Goal: Task Accomplishment & Management: Complete application form

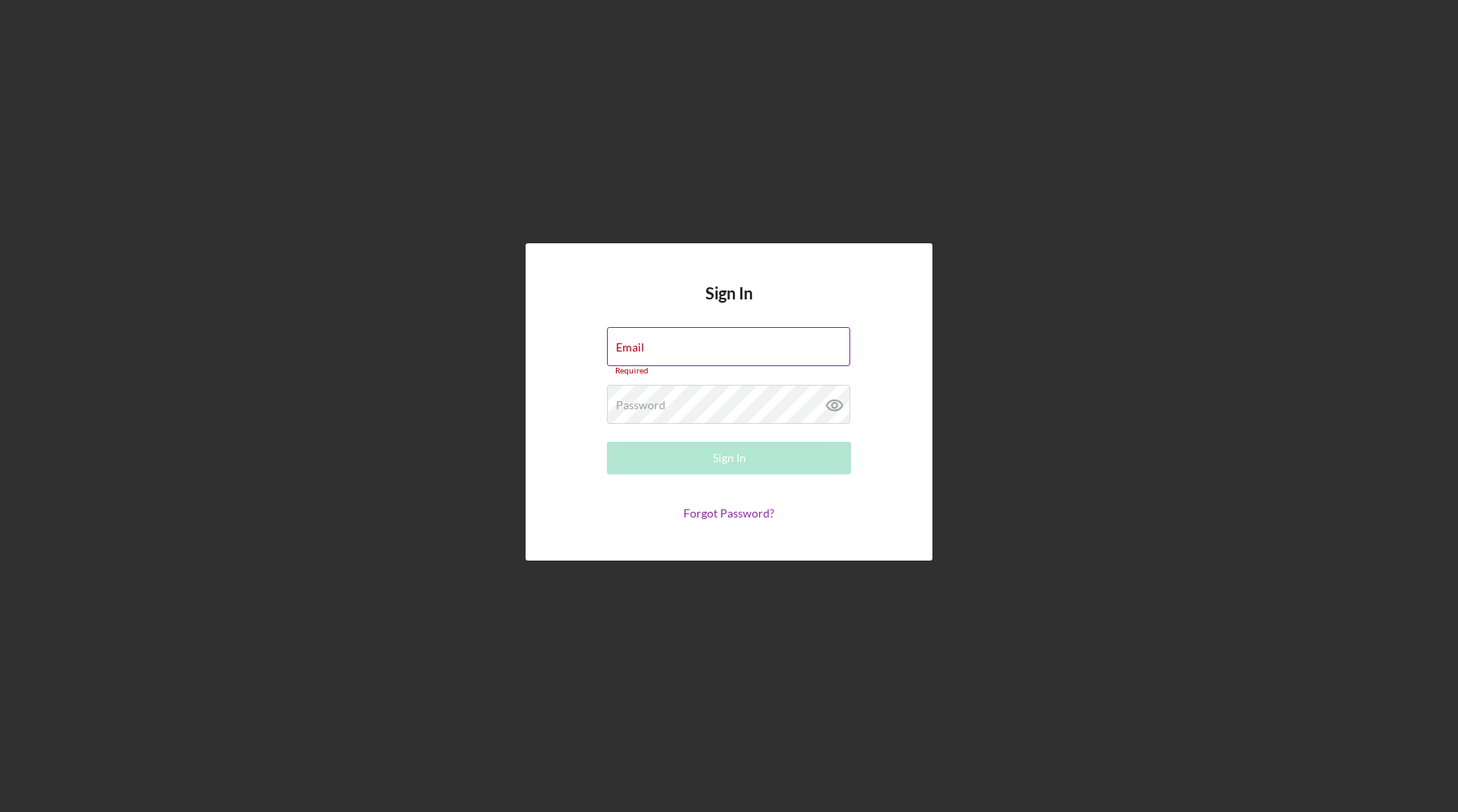
click at [763, 344] on div "Email Required" at bounding box center [729, 351] width 244 height 49
click at [761, 348] on input "Email" at bounding box center [729, 346] width 243 height 39
type input "[PERSON_NAME][EMAIL_ADDRESS][DOMAIN_NAME]"
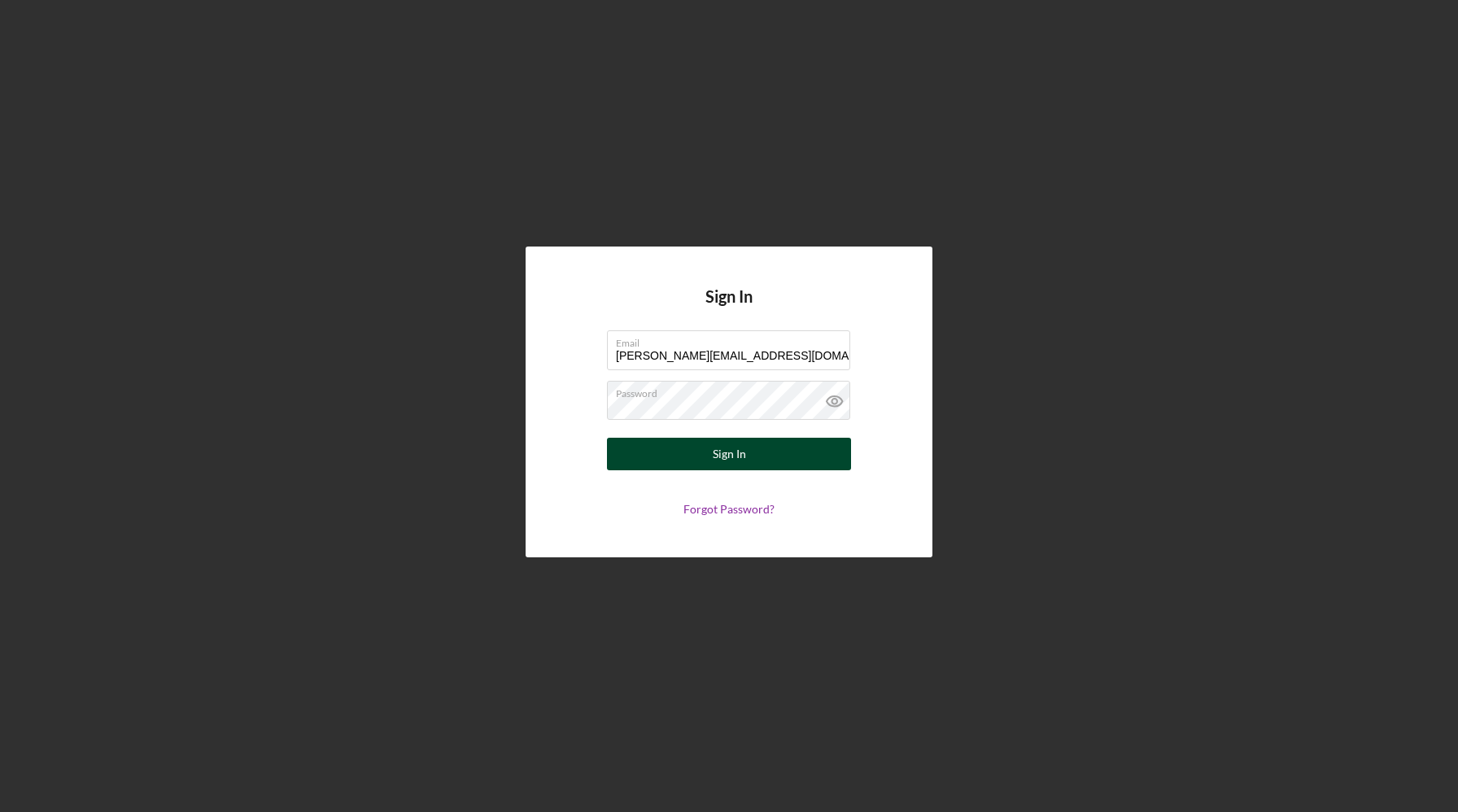
click at [764, 457] on button "Sign In" at bounding box center [729, 454] width 244 height 32
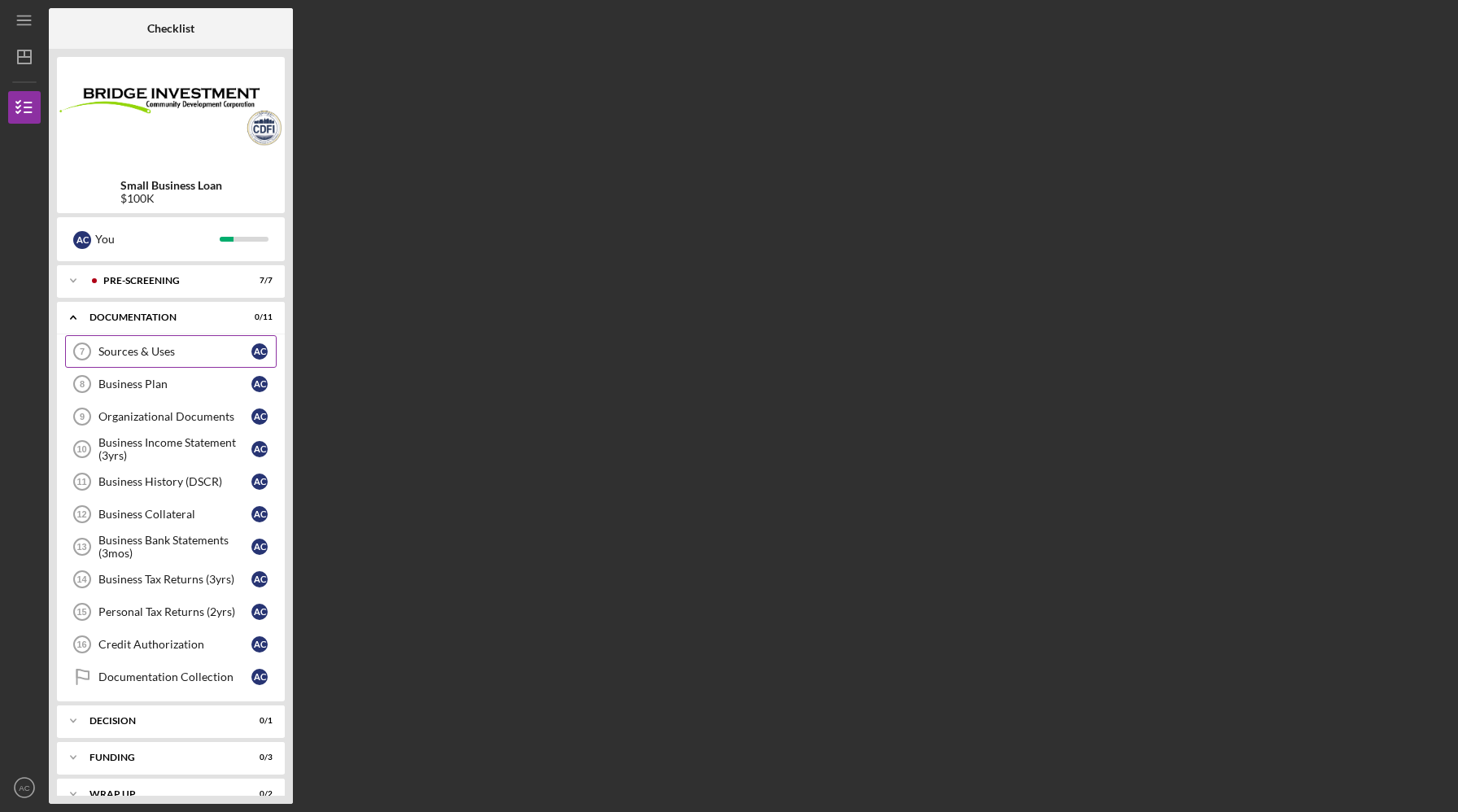
click at [142, 353] on div "Sources & Uses" at bounding box center [175, 352] width 153 height 13
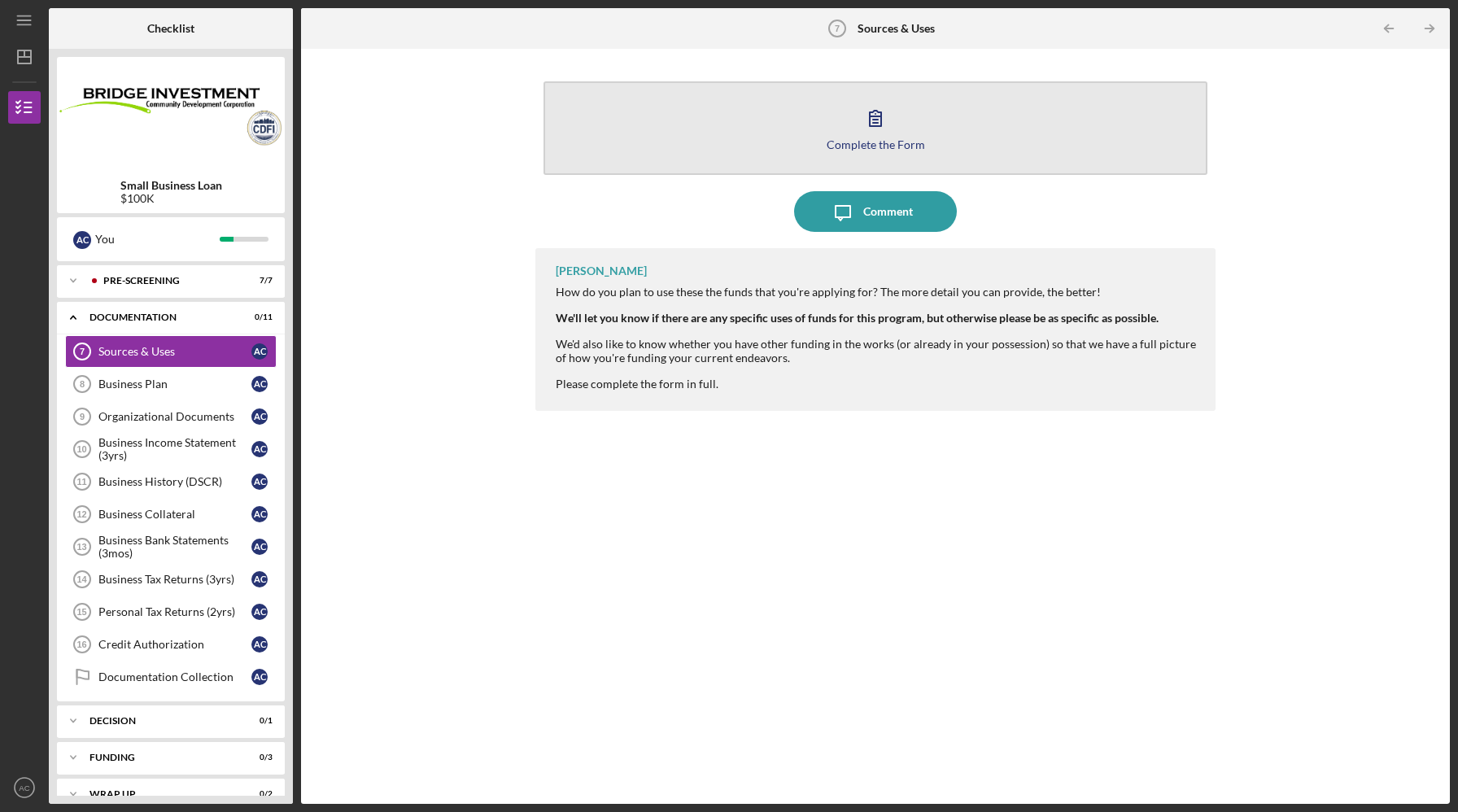
click at [871, 134] on icon "button" at bounding box center [875, 118] width 41 height 41
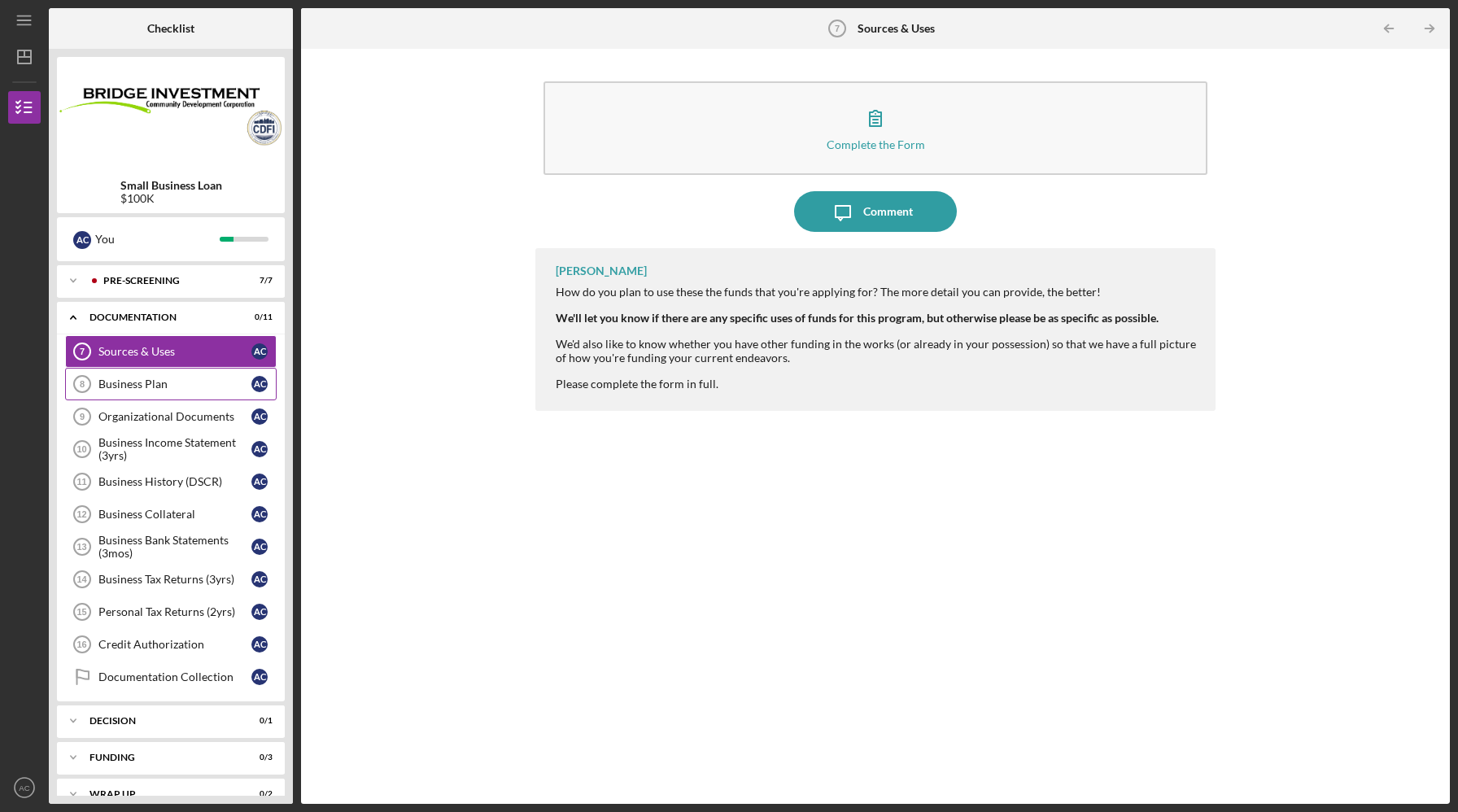
click at [215, 389] on div "Business Plan" at bounding box center [175, 384] width 153 height 13
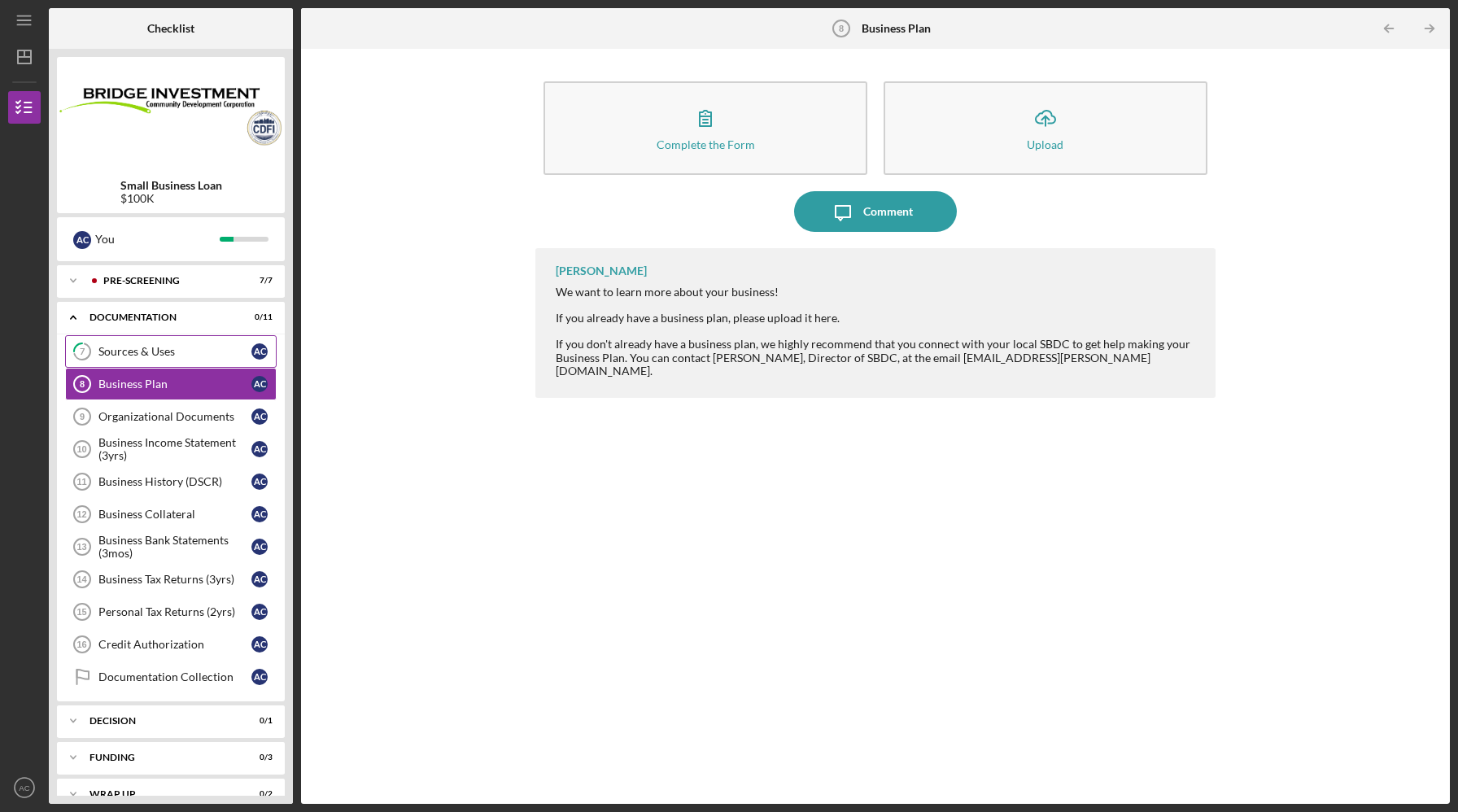
click at [224, 357] on div "Sources & Uses" at bounding box center [175, 352] width 153 height 13
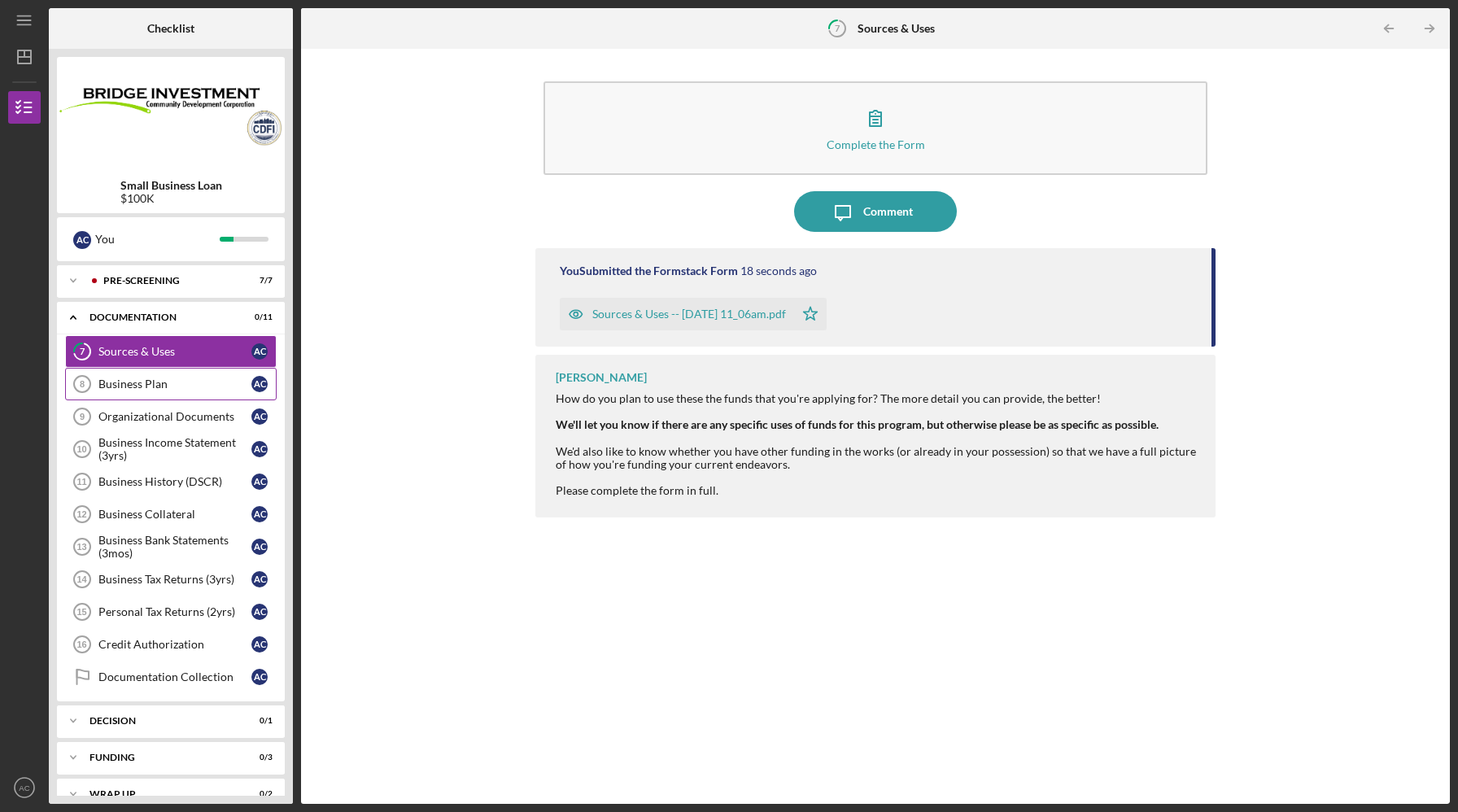
click at [209, 383] on div "Business Plan" at bounding box center [175, 384] width 153 height 13
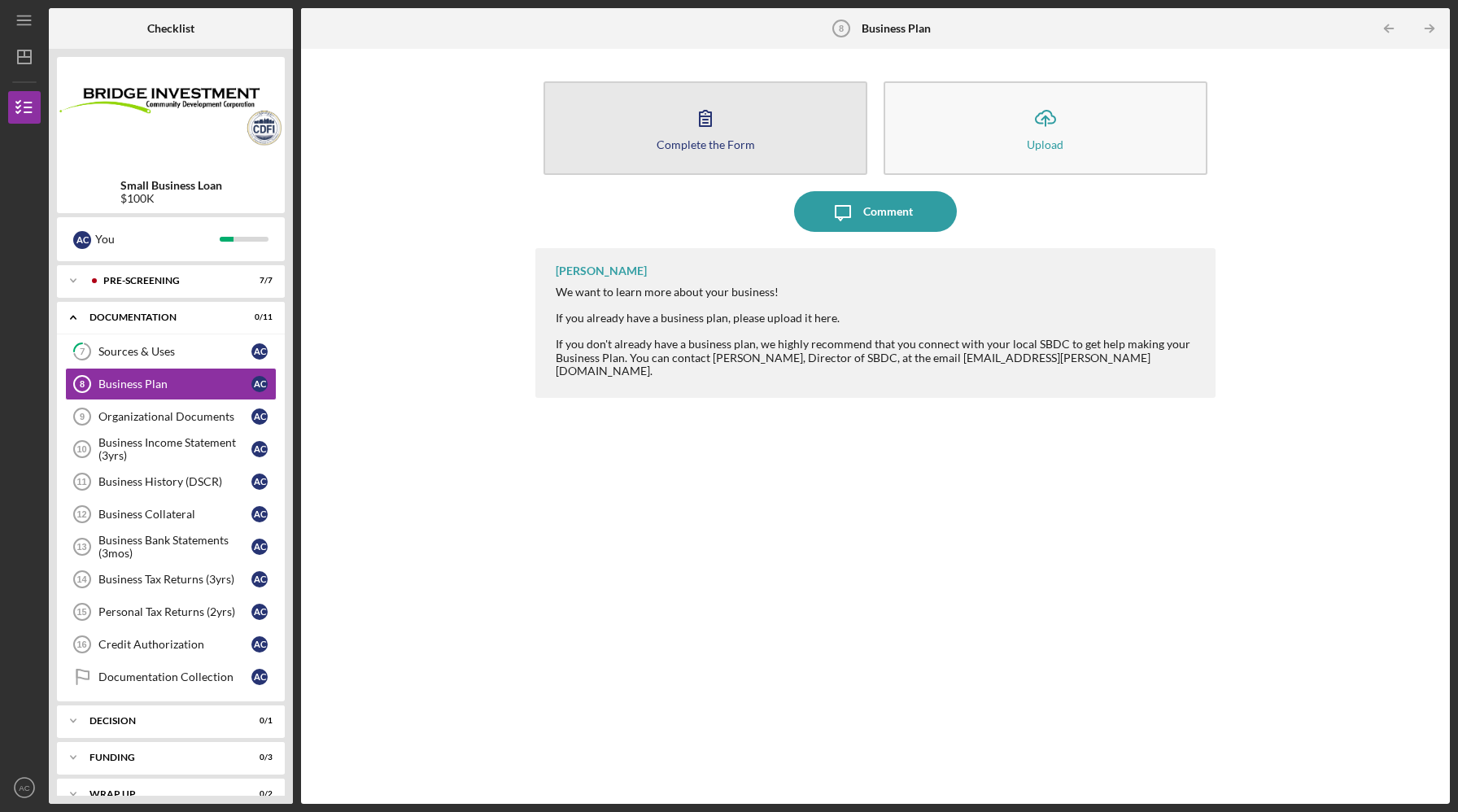
click at [719, 109] on icon "button" at bounding box center [705, 118] width 41 height 41
click at [702, 126] on icon "button" at bounding box center [705, 118] width 12 height 16
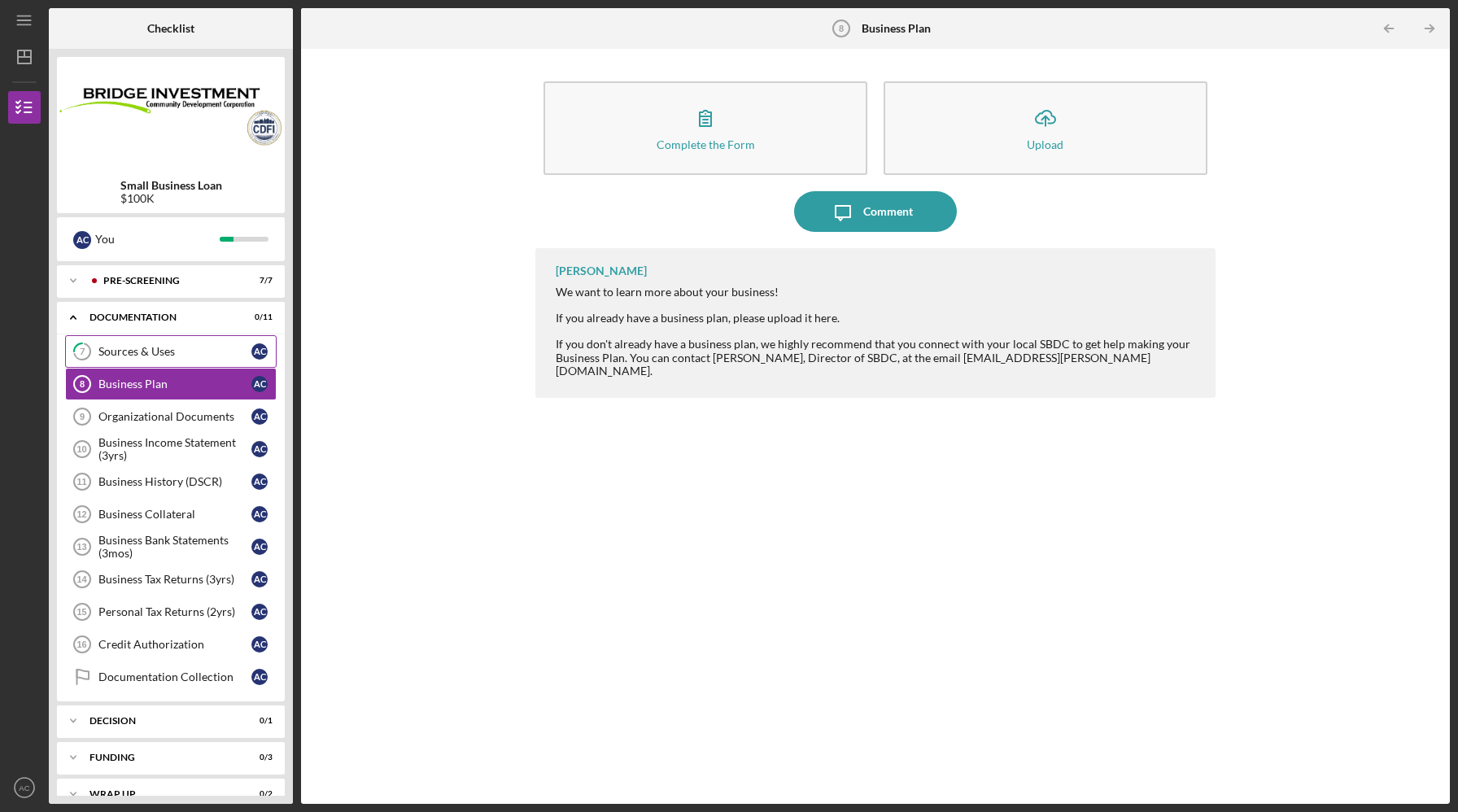
click at [175, 353] on div "Sources & Uses" at bounding box center [175, 352] width 153 height 13
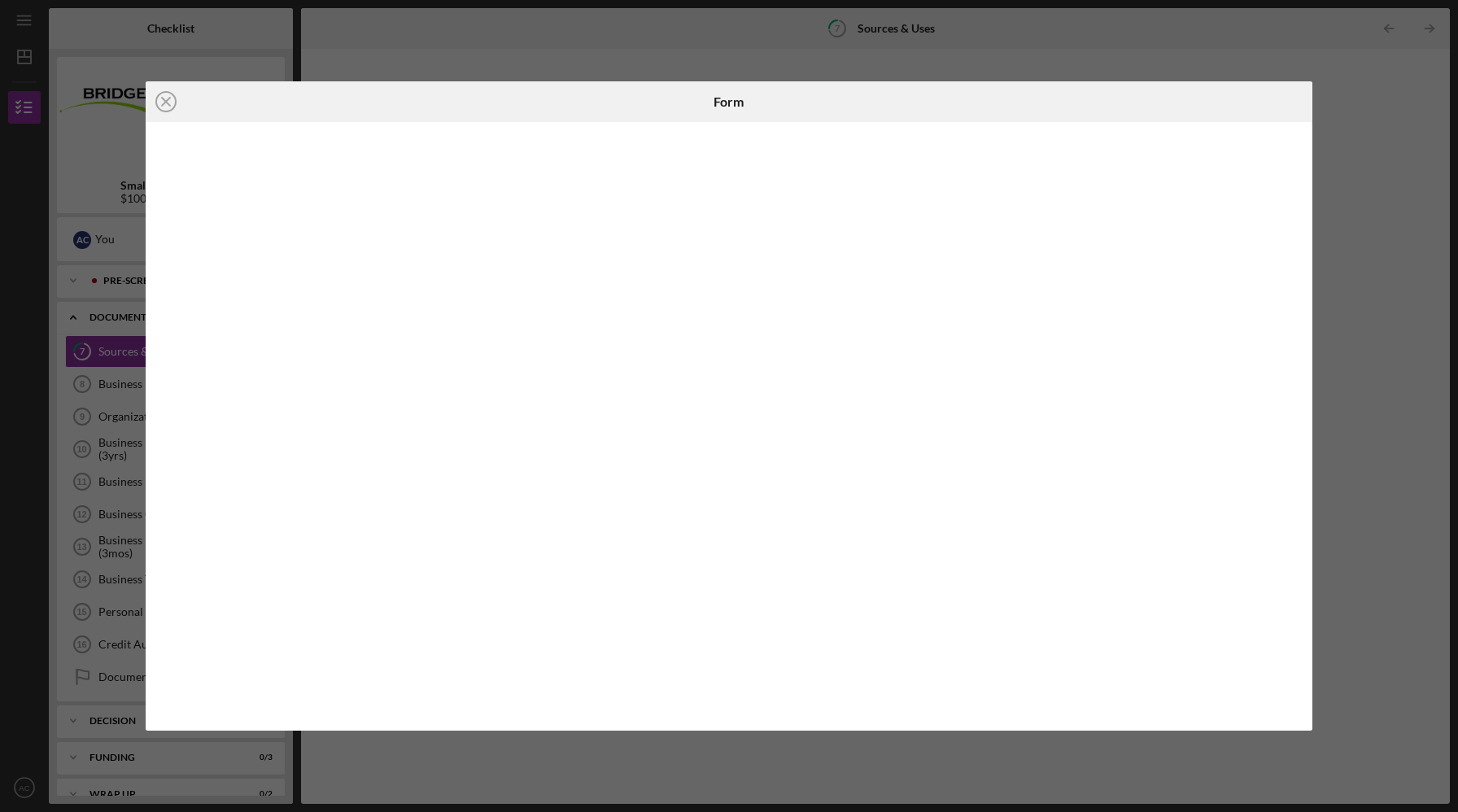
click at [1069, 53] on div "Icon/Close Form" at bounding box center [729, 406] width 1458 height 812
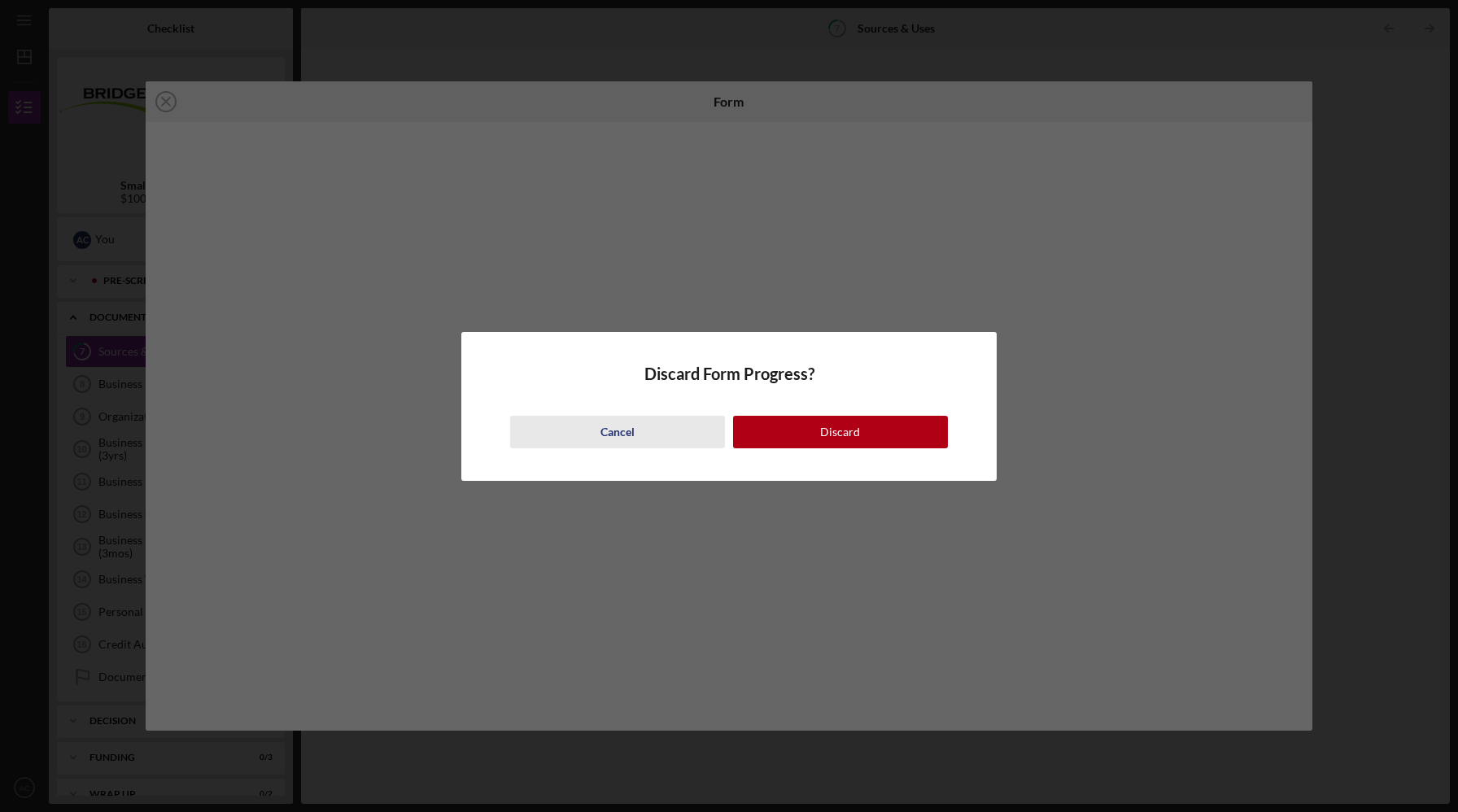
click at [615, 433] on div "Cancel" at bounding box center [617, 431] width 34 height 32
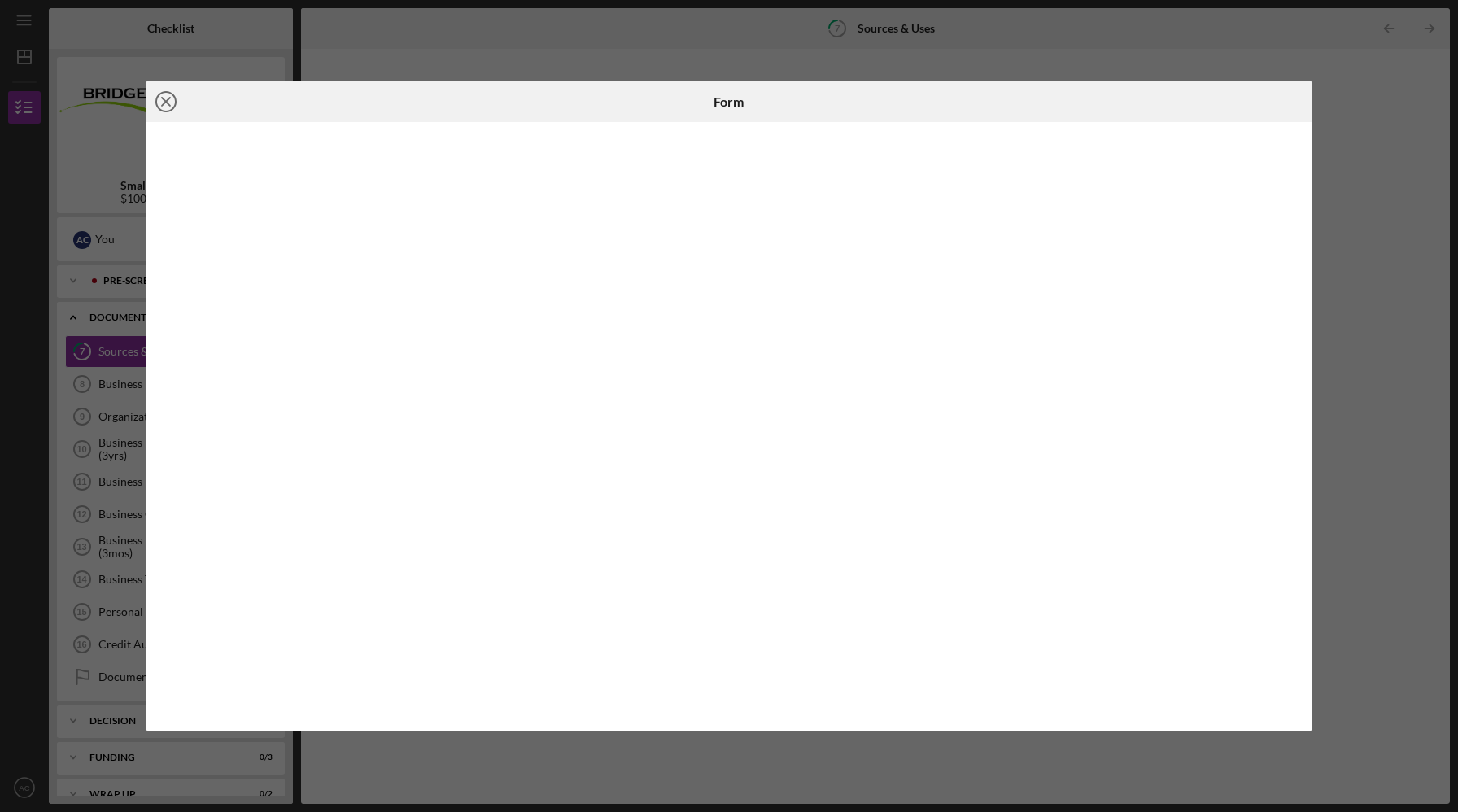
click at [168, 103] on icon "Icon/Close" at bounding box center [166, 101] width 41 height 41
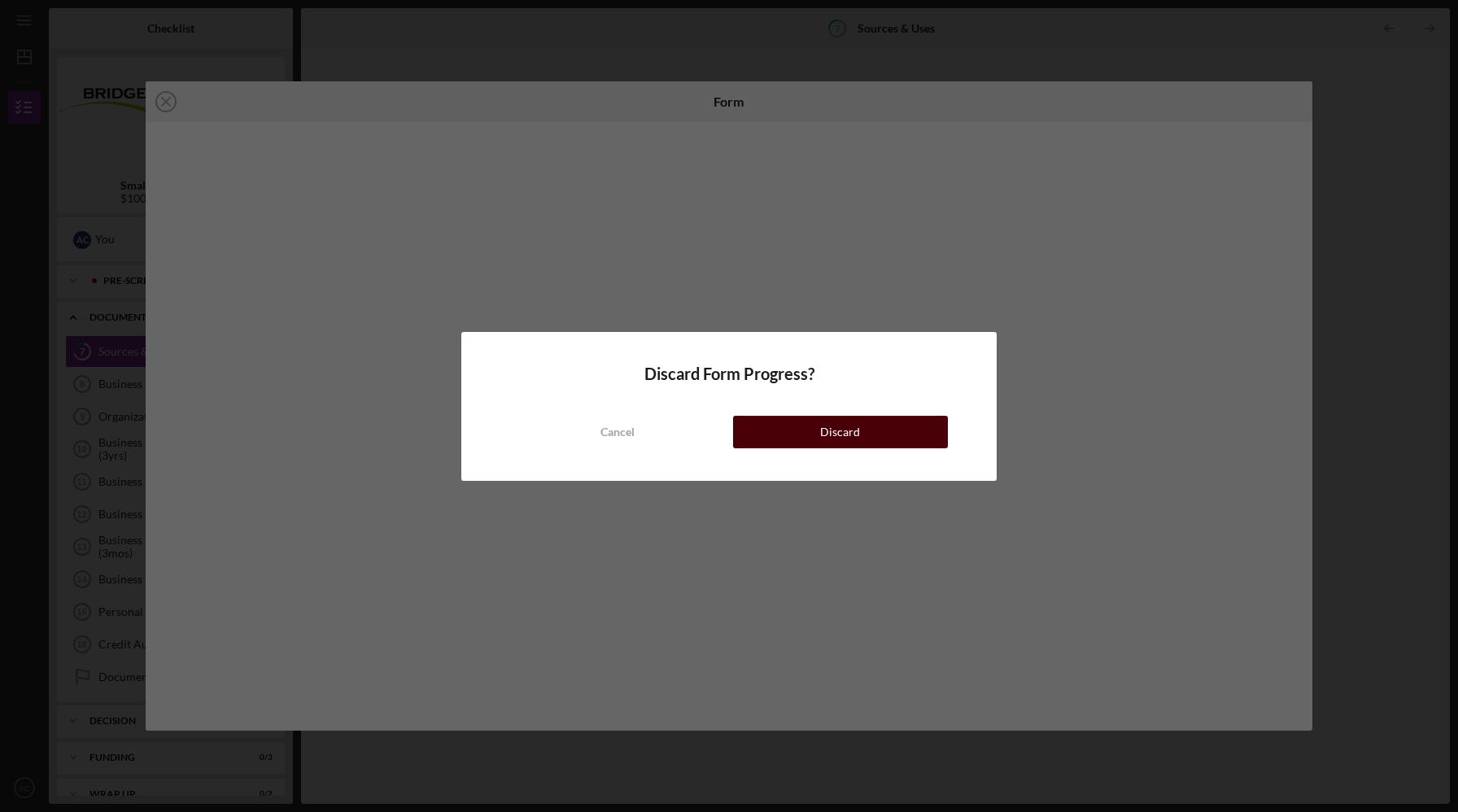
click at [758, 428] on button "Discard" at bounding box center [840, 431] width 214 height 32
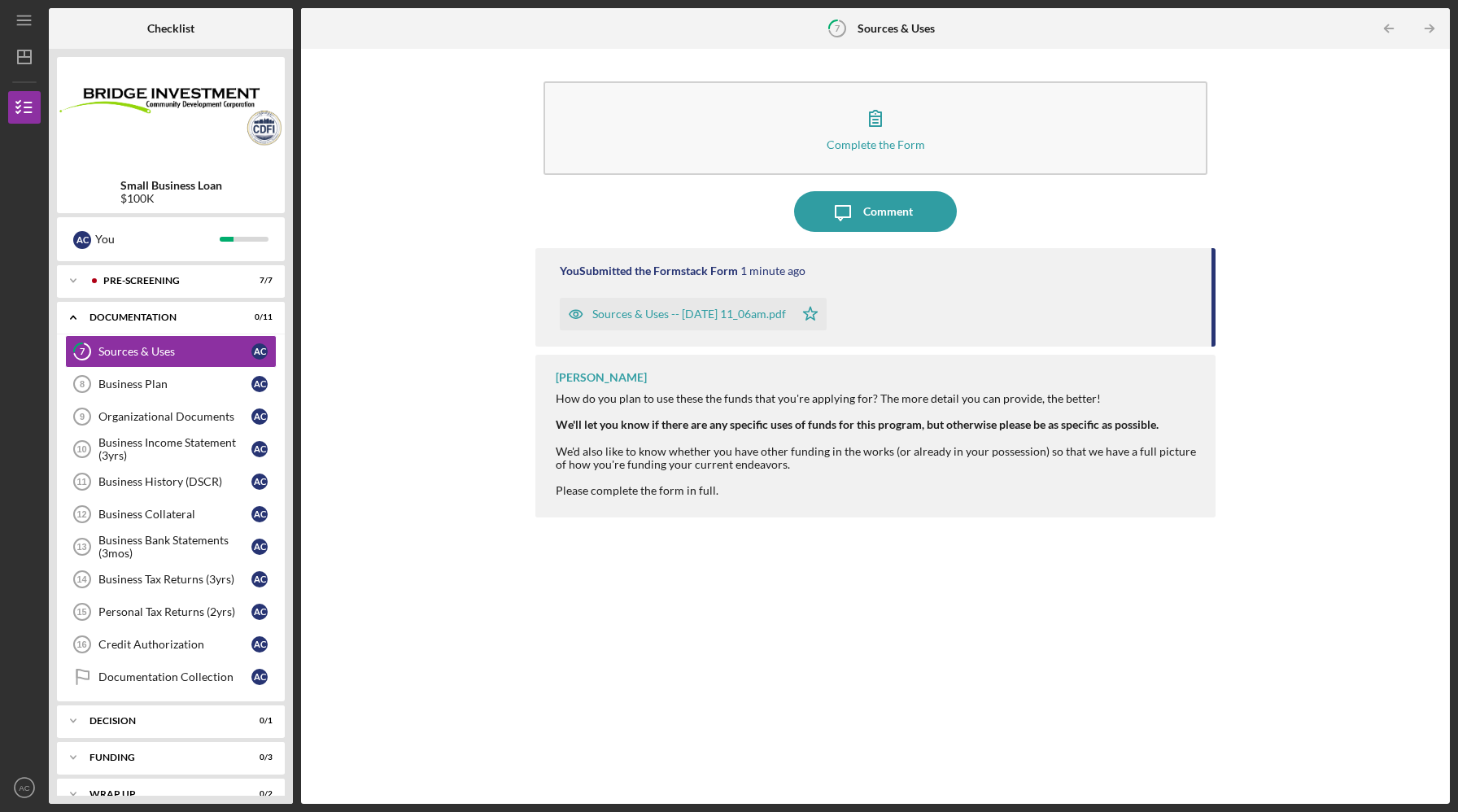
click at [755, 314] on div "Sources & Uses -- [DATE] 11_06am.pdf" at bounding box center [689, 314] width 194 height 13
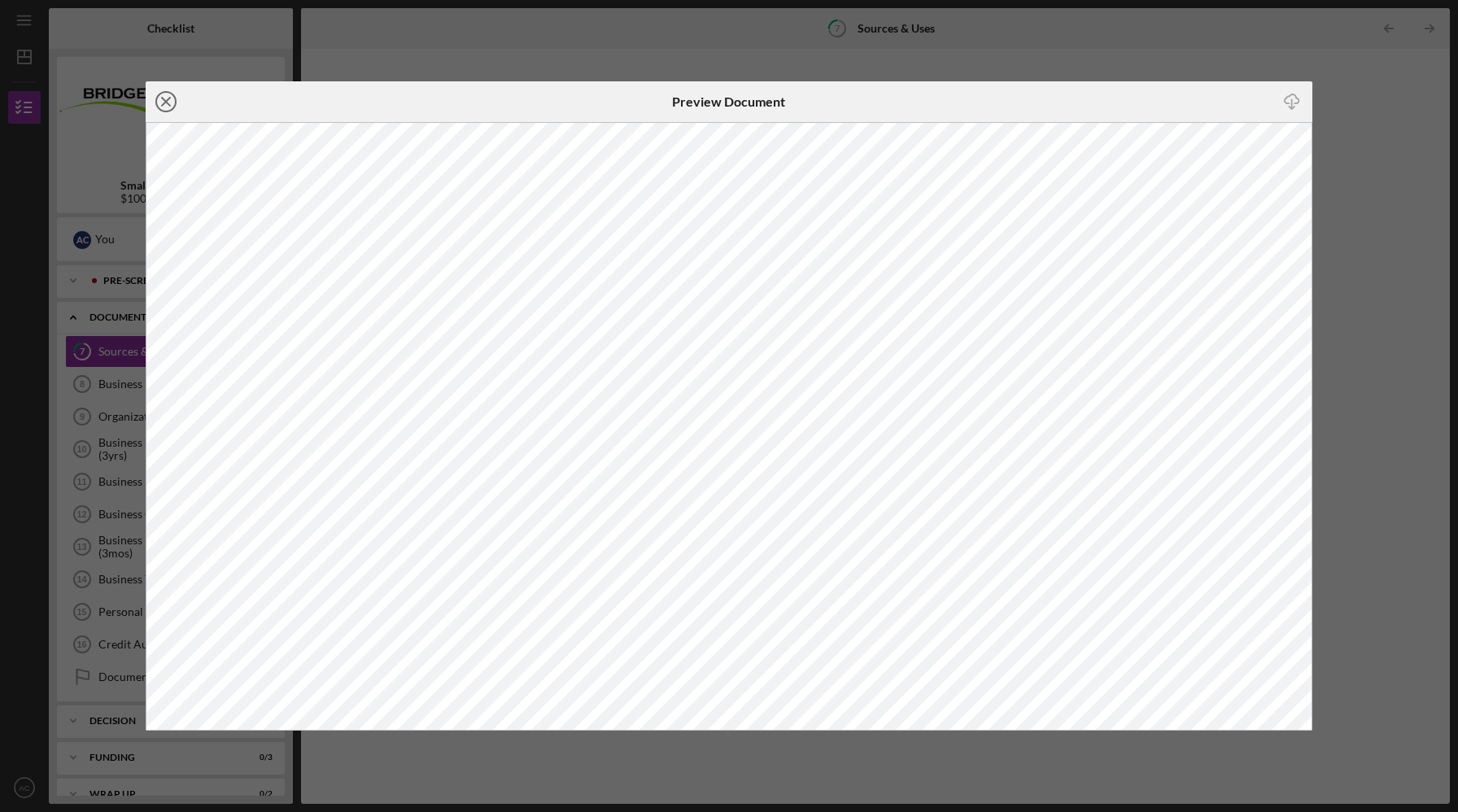
click at [161, 111] on icon "Icon/Close" at bounding box center [166, 101] width 41 height 41
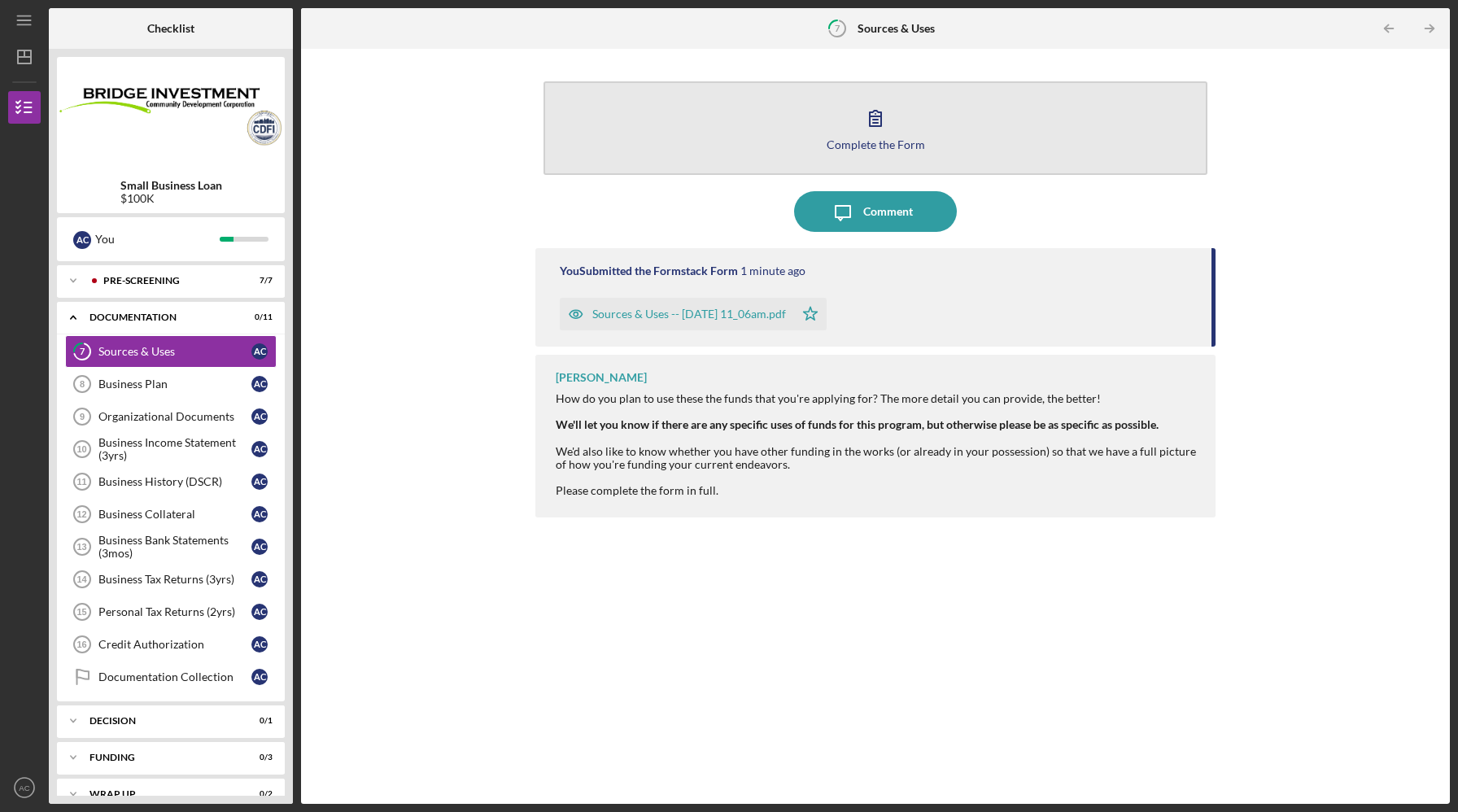
click at [870, 130] on icon "button" at bounding box center [875, 118] width 41 height 41
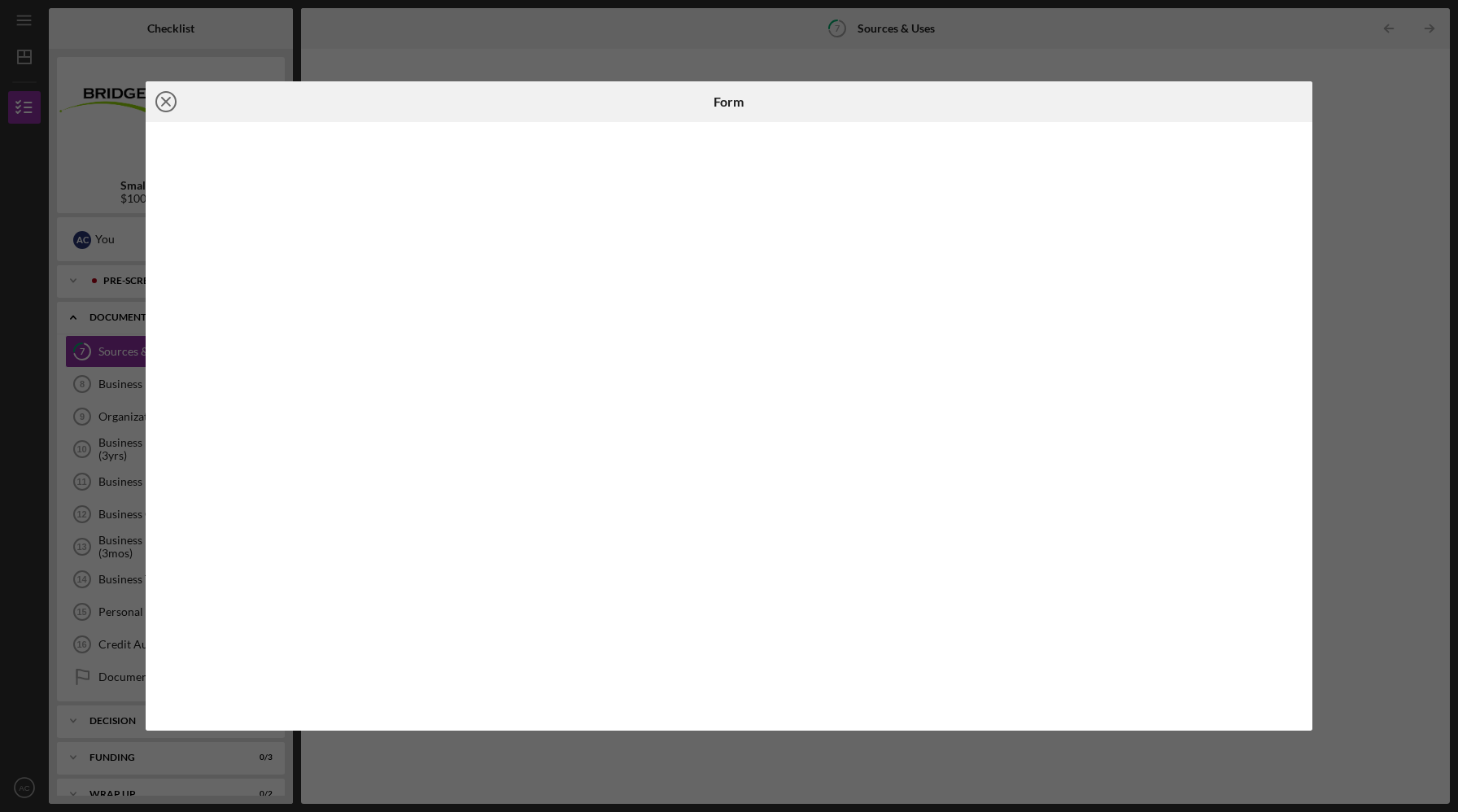
click at [166, 102] on line at bounding box center [166, 102] width 8 height 8
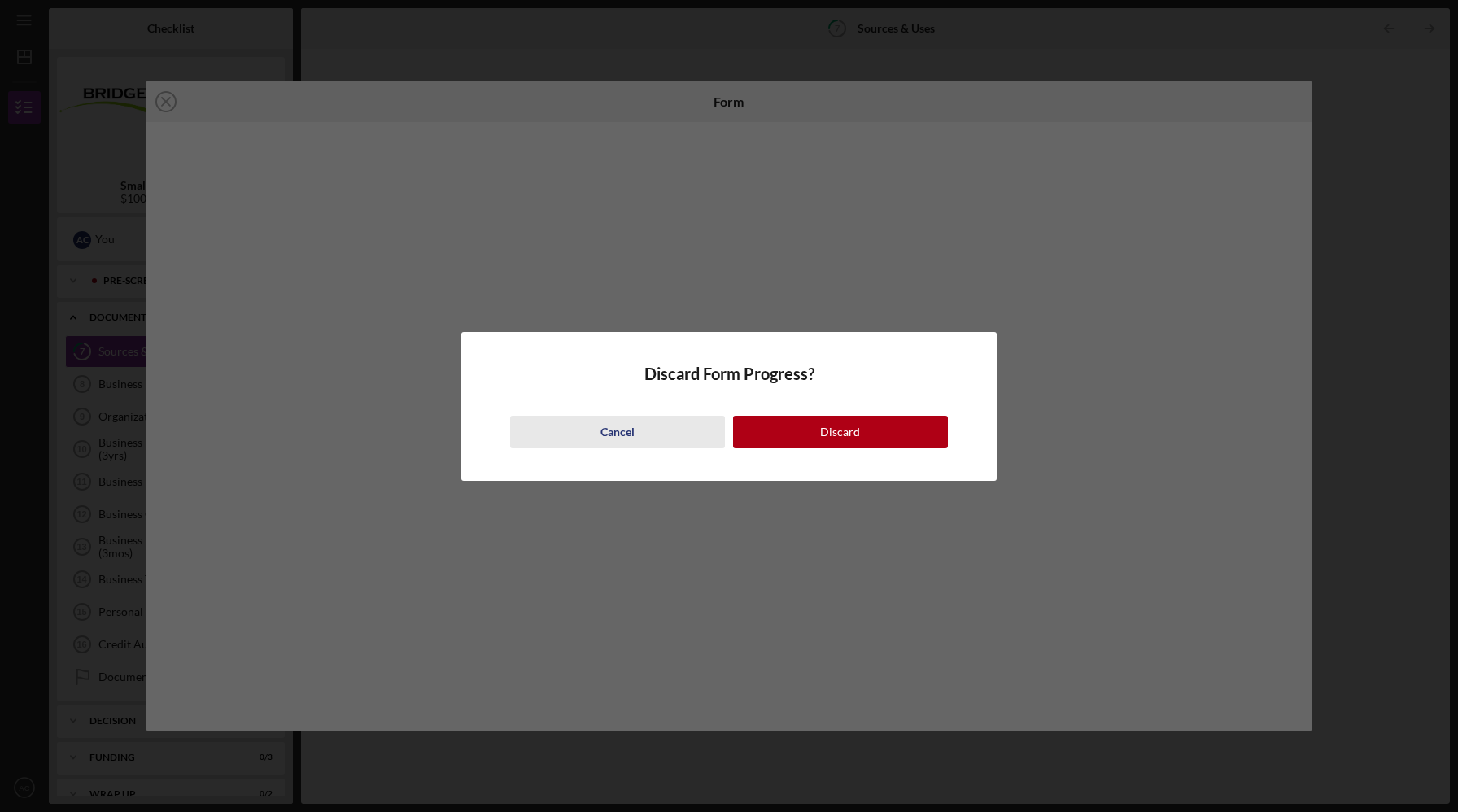
click at [638, 438] on button "Cancel" at bounding box center [617, 431] width 214 height 32
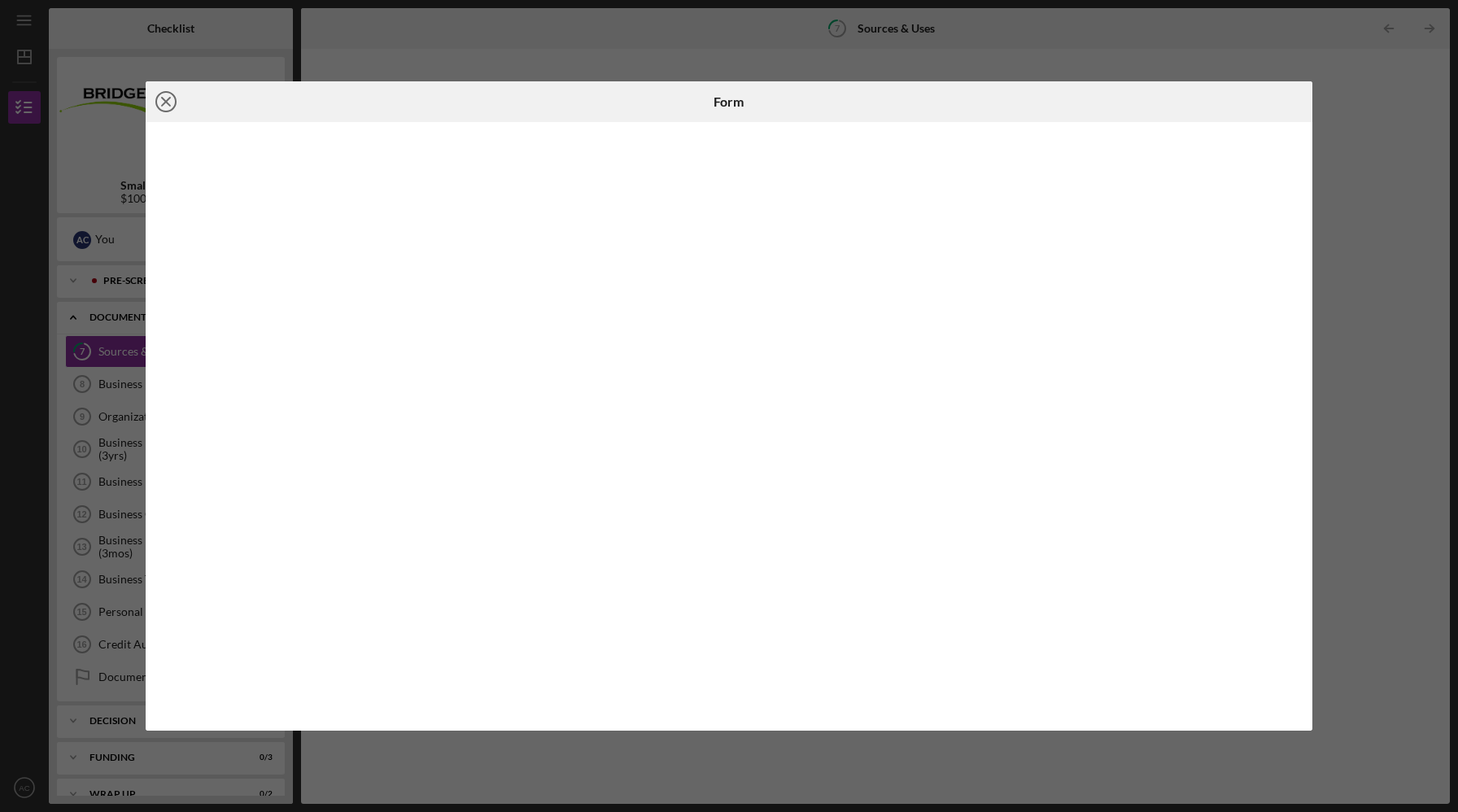
click at [174, 100] on icon "Icon/Close" at bounding box center [166, 101] width 41 height 41
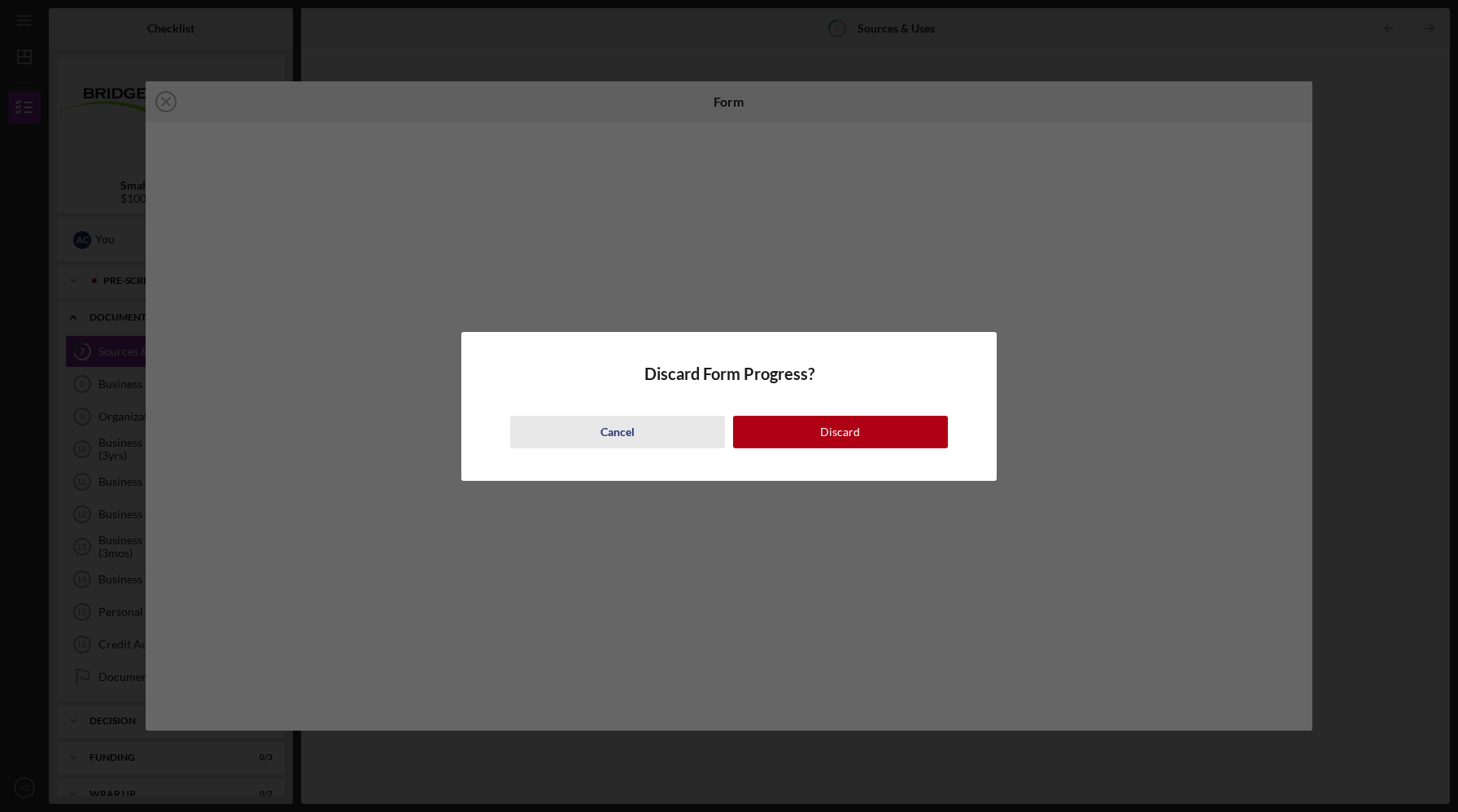
click at [705, 420] on button "Cancel" at bounding box center [617, 431] width 214 height 32
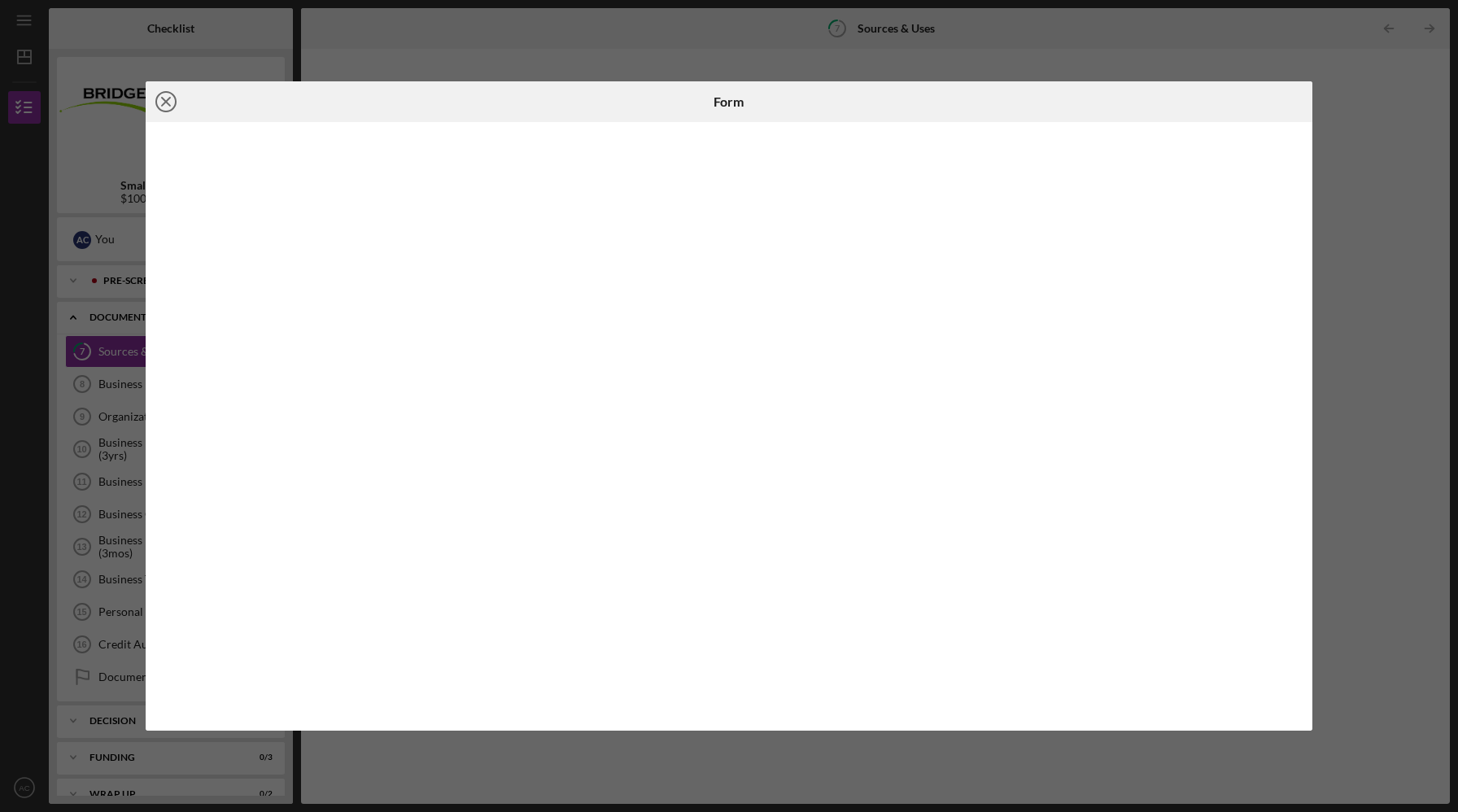
click at [165, 98] on icon "Icon/Close" at bounding box center [166, 101] width 41 height 41
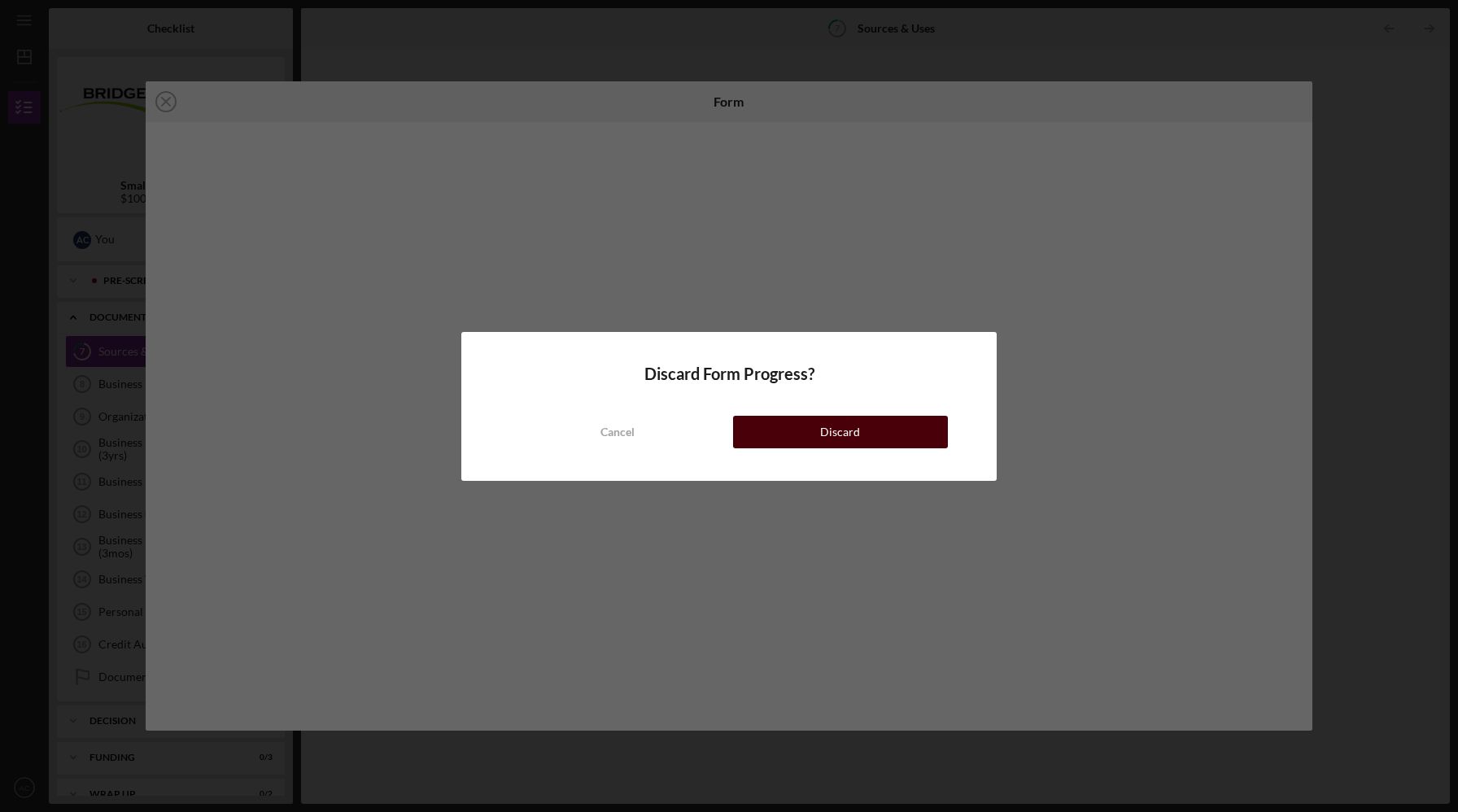
click at [827, 440] on div "Discard" at bounding box center [840, 431] width 40 height 32
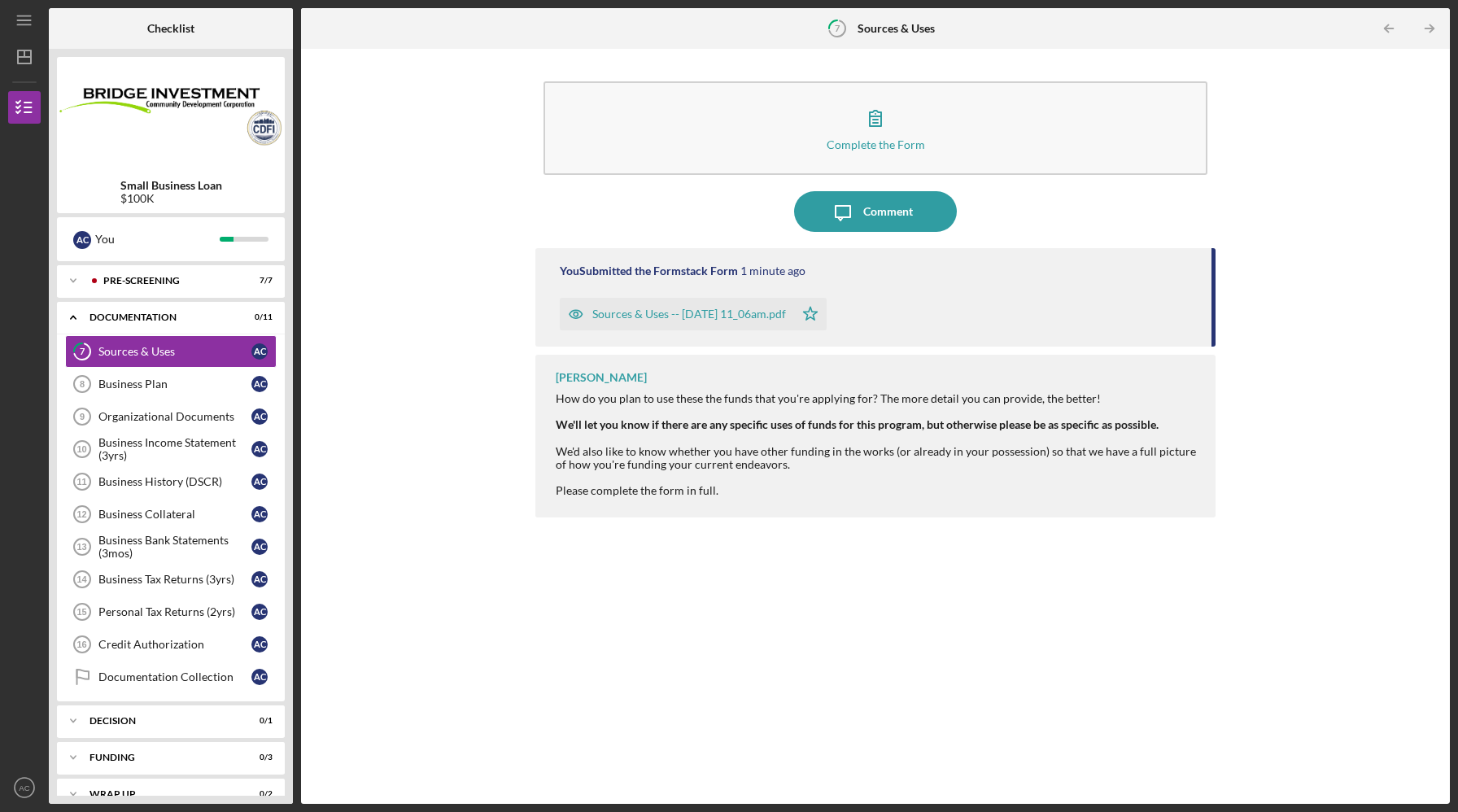
click at [673, 305] on div "Sources & Uses -- [DATE] 11_06am.pdf" at bounding box center [676, 314] width 234 height 32
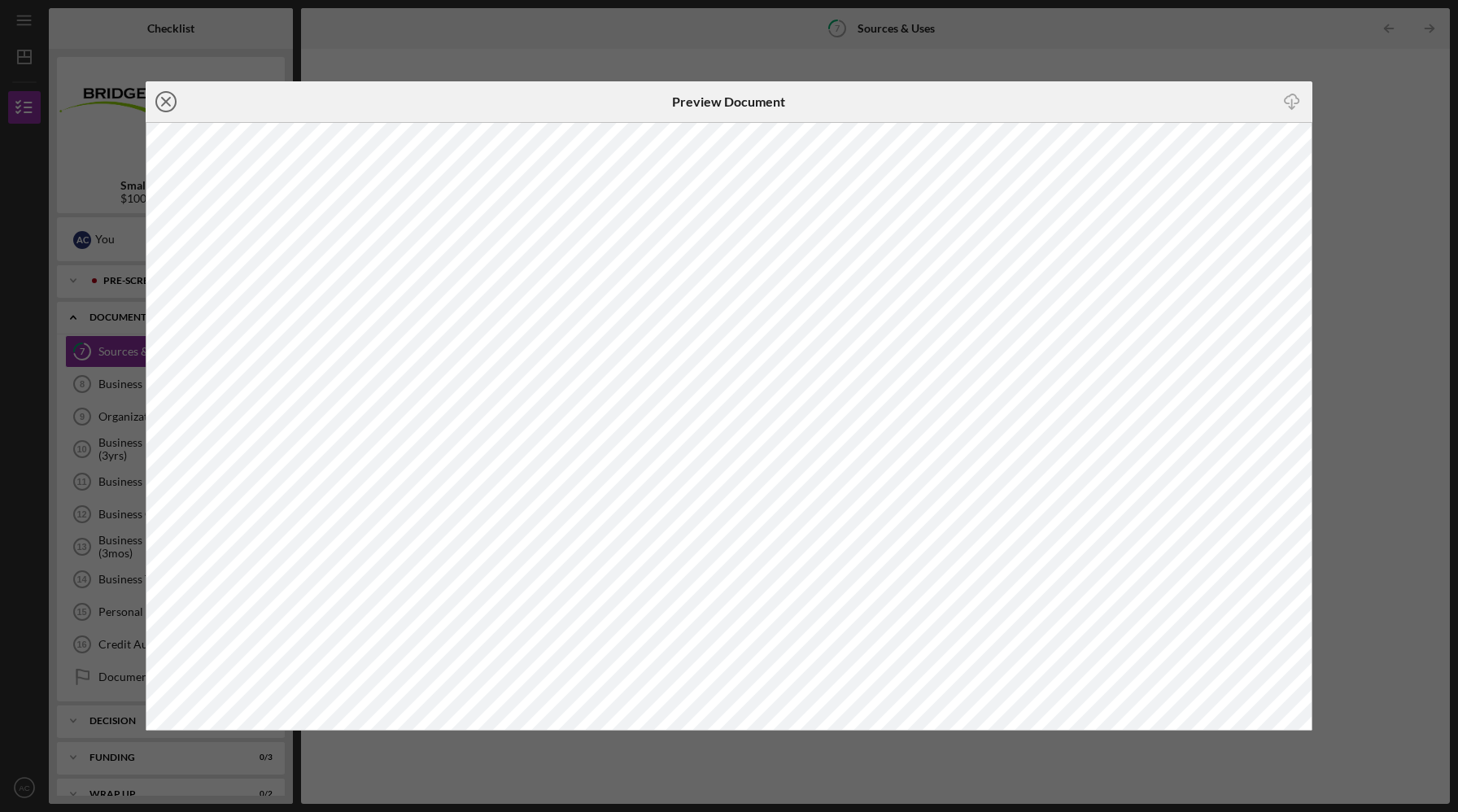
click at [161, 96] on icon "Icon/Close" at bounding box center [166, 101] width 41 height 41
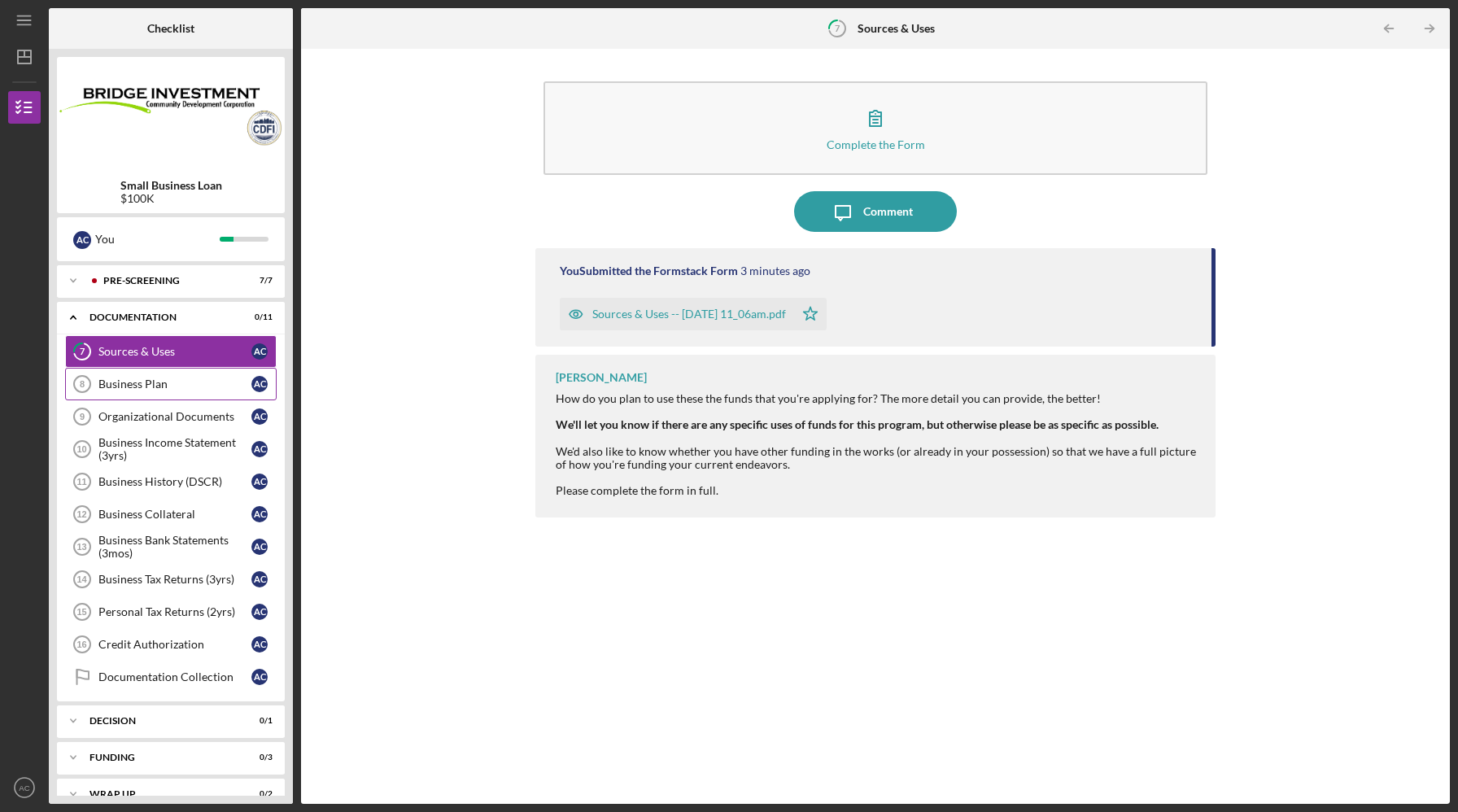
click at [168, 387] on div "Business Plan" at bounding box center [175, 384] width 153 height 13
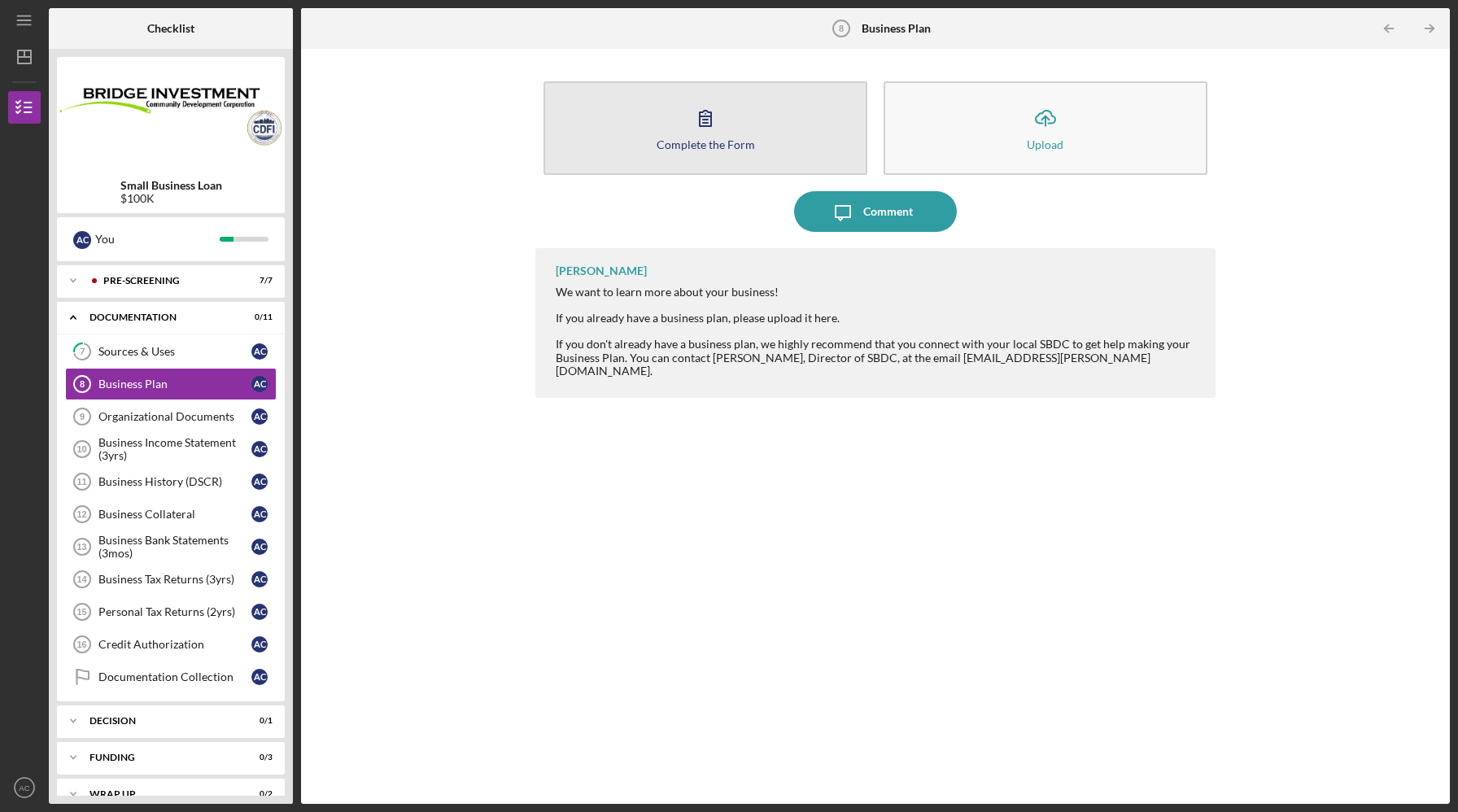
click at [717, 131] on icon "button" at bounding box center [705, 118] width 41 height 41
click at [716, 142] on div "Complete the Form" at bounding box center [705, 144] width 99 height 12
click at [715, 142] on div "Complete the Form" at bounding box center [705, 144] width 99 height 12
click at [692, 128] on icon "button" at bounding box center [705, 118] width 41 height 41
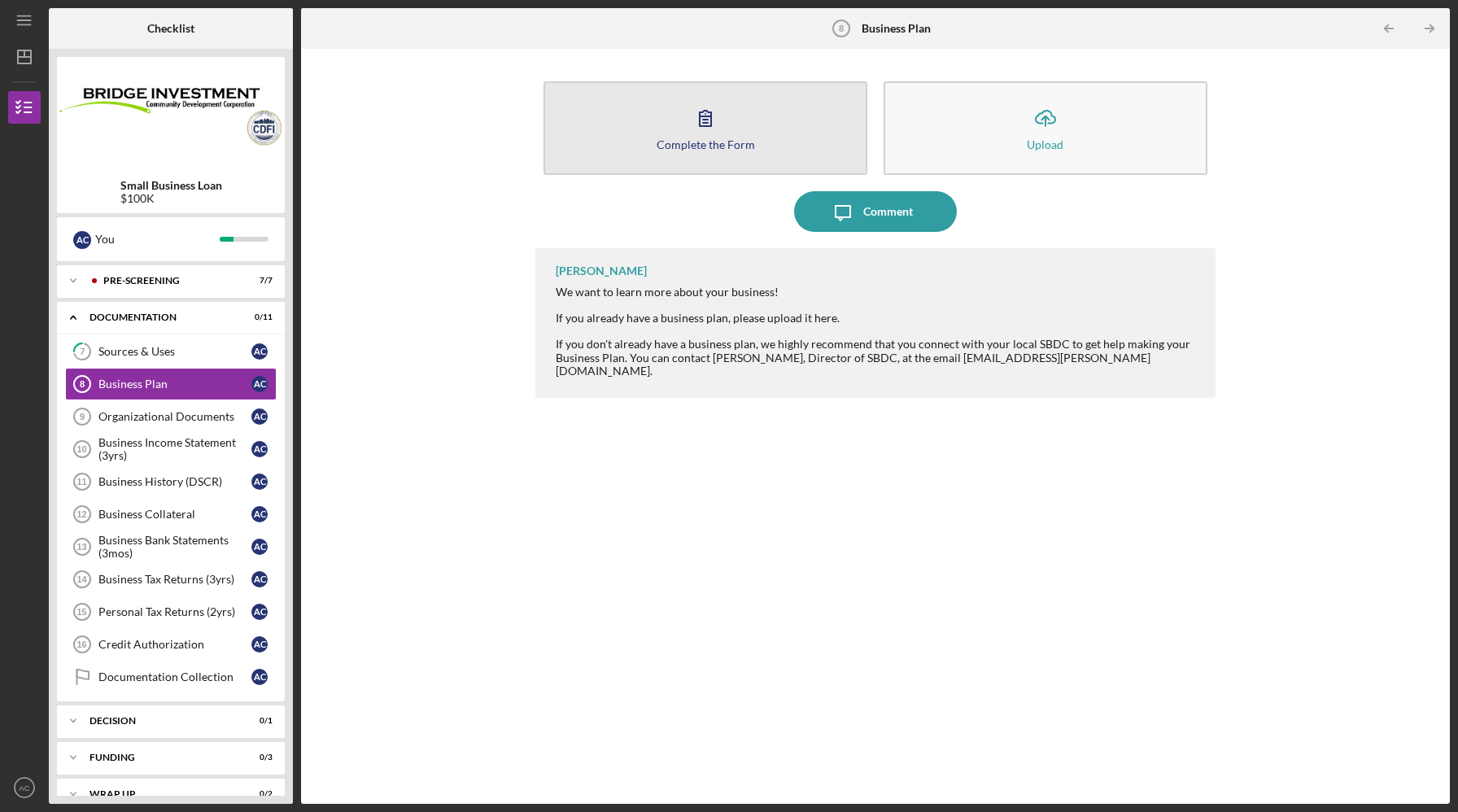
click at [695, 127] on icon "button" at bounding box center [705, 118] width 41 height 41
click at [701, 129] on icon "button" at bounding box center [705, 118] width 41 height 41
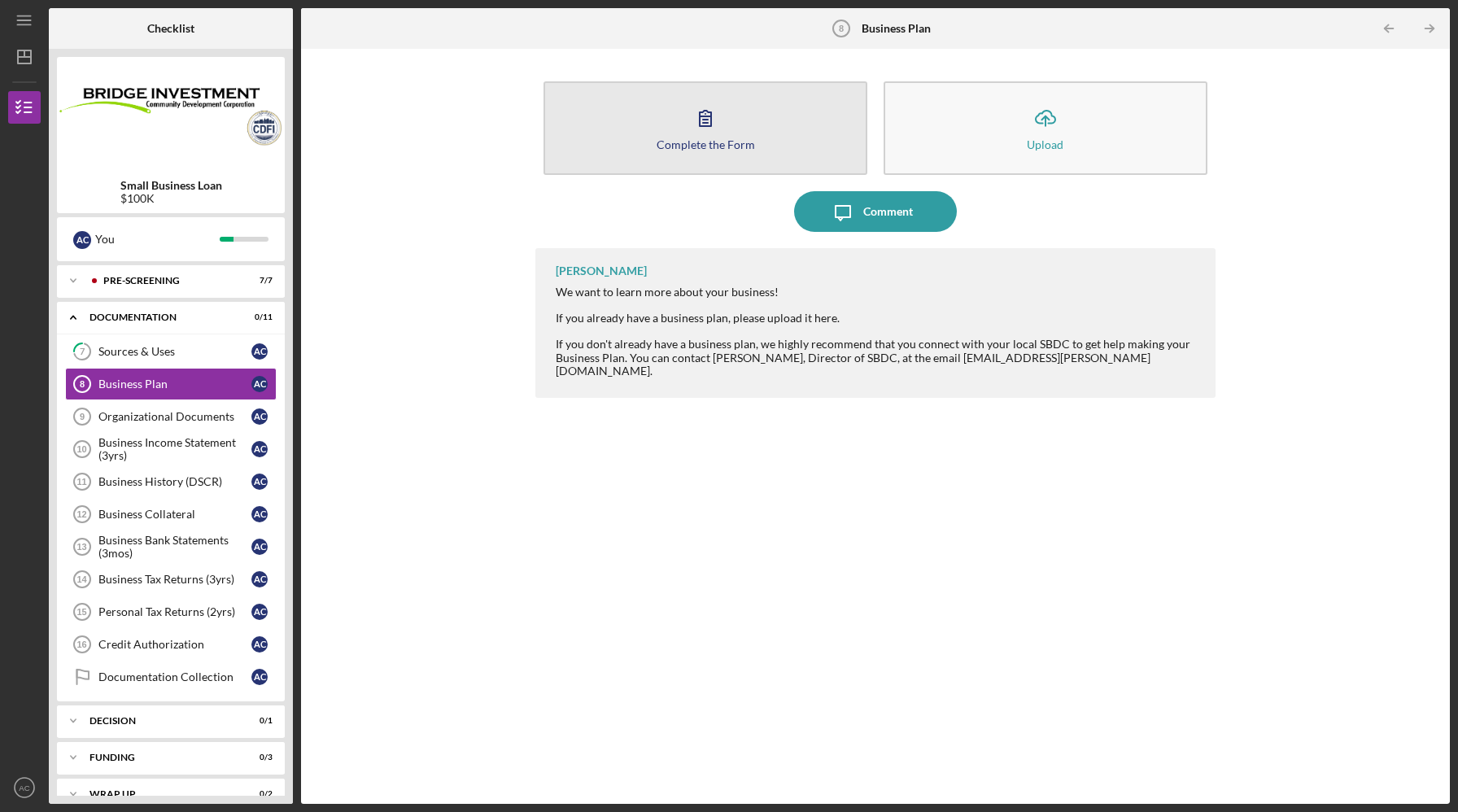
click at [701, 129] on icon "button" at bounding box center [705, 118] width 41 height 41
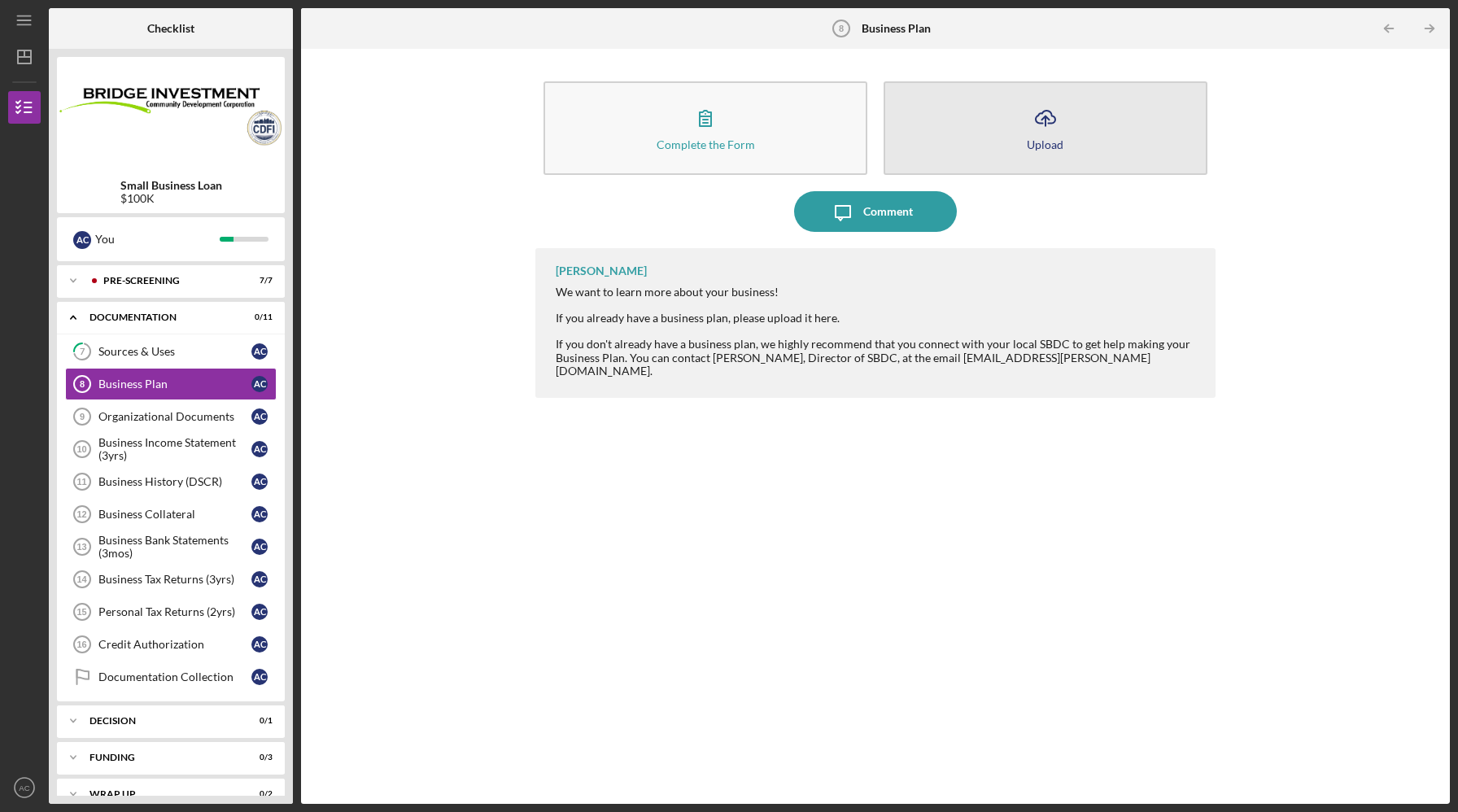
click at [1024, 124] on button "Icon/Upload Upload" at bounding box center [1045, 127] width 324 height 94
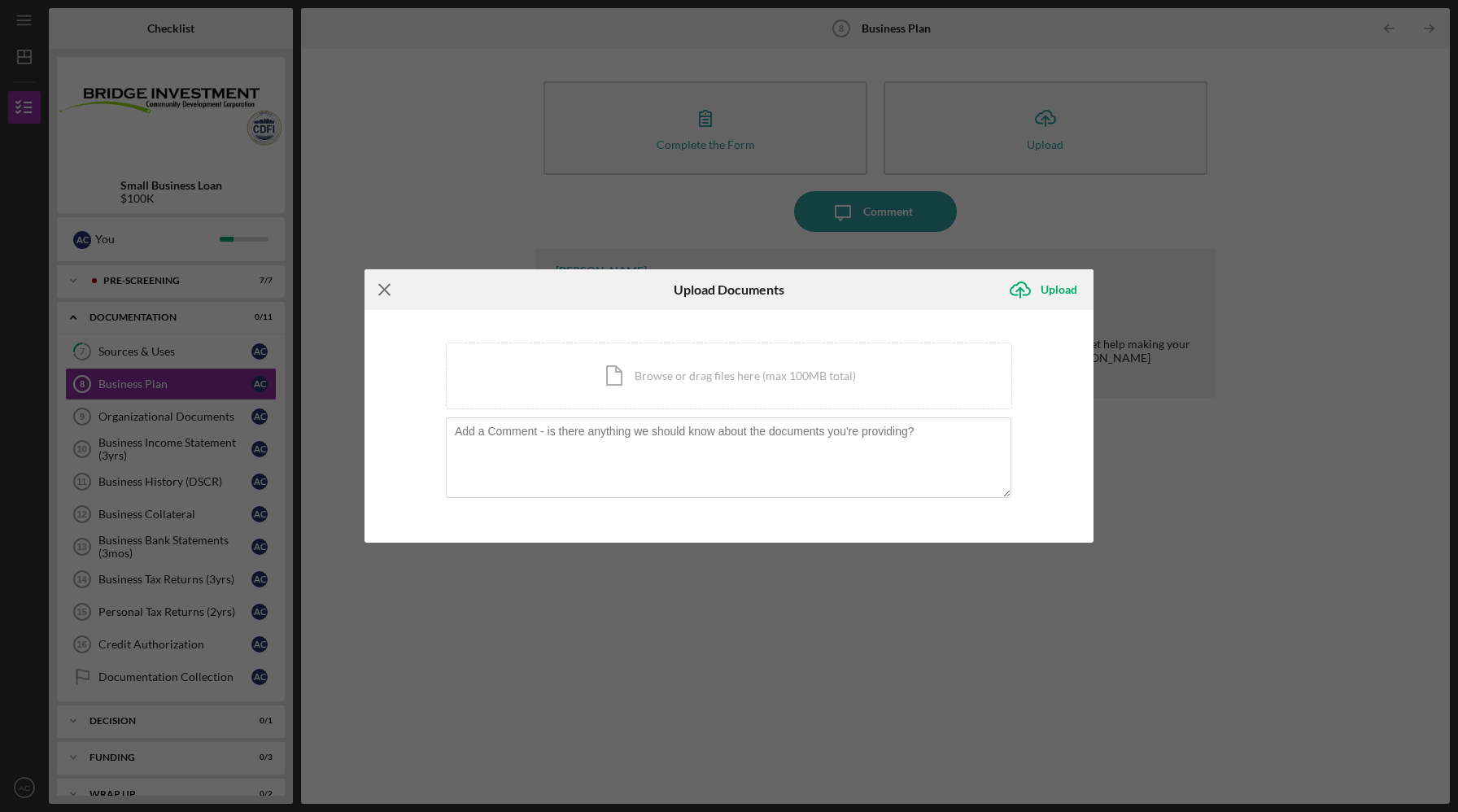
click at [383, 294] on icon "Icon/Menu Close" at bounding box center [384, 289] width 41 height 41
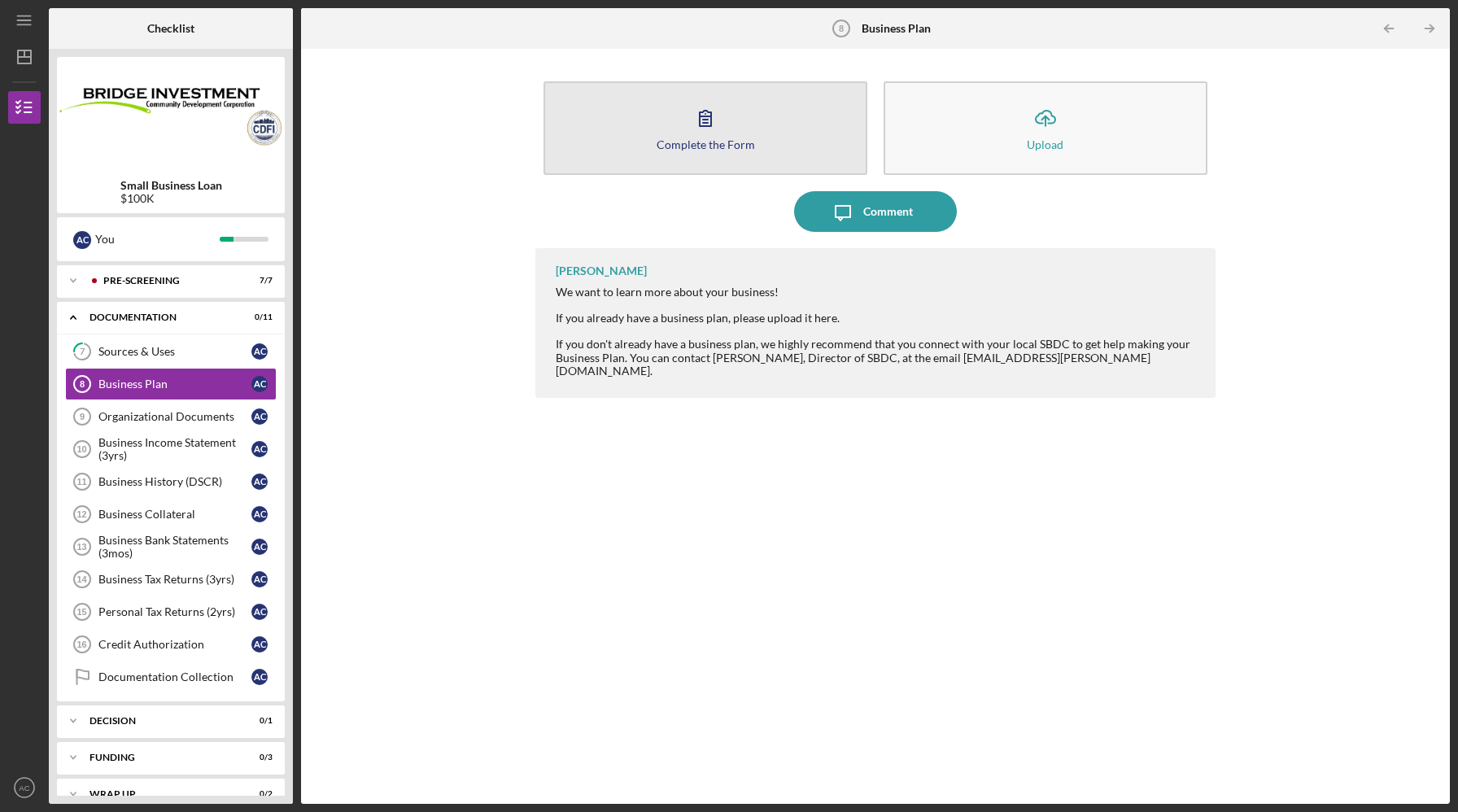
click at [688, 125] on icon "button" at bounding box center [705, 118] width 41 height 41
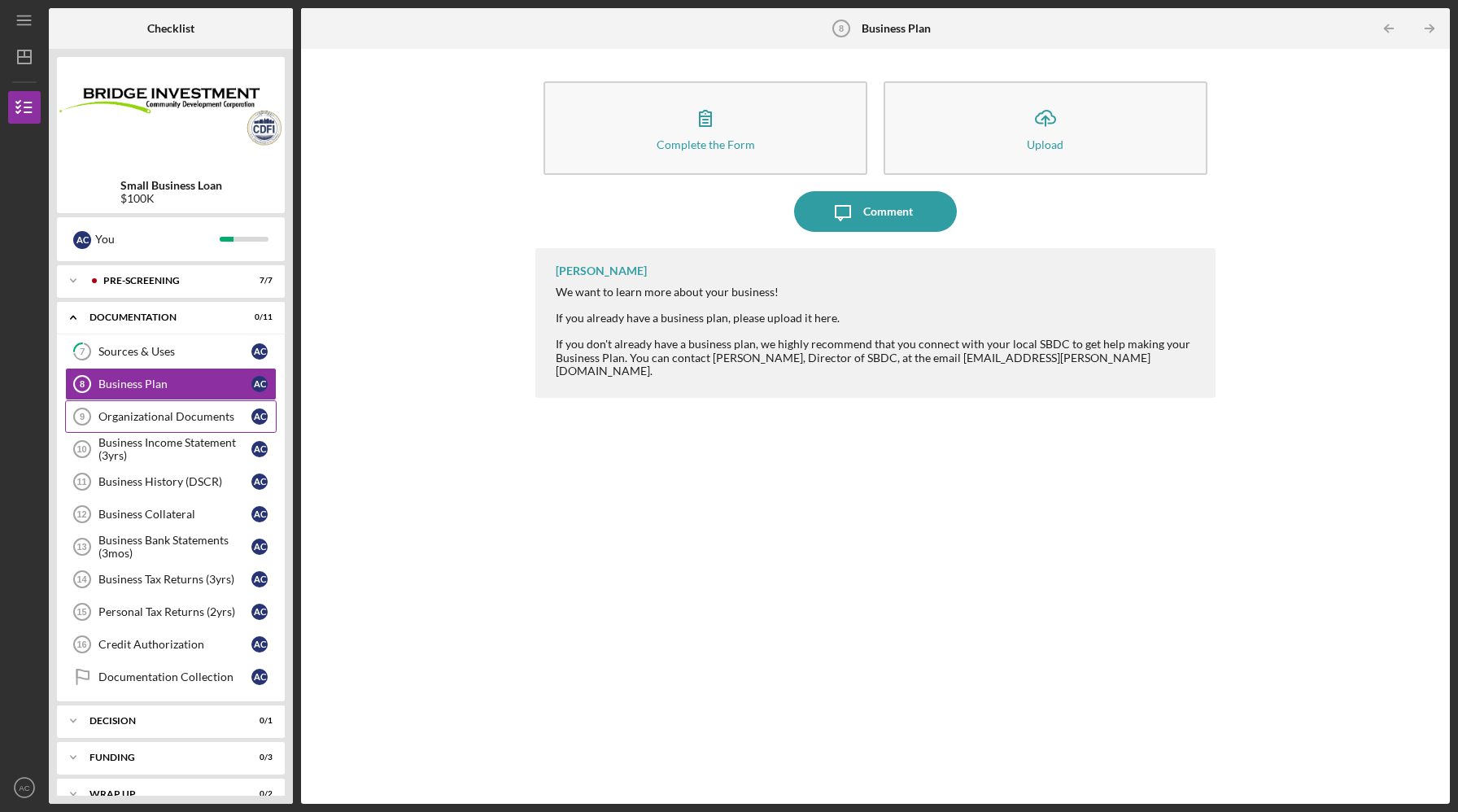
click at [166, 419] on div "Organizational Documents" at bounding box center [175, 416] width 153 height 13
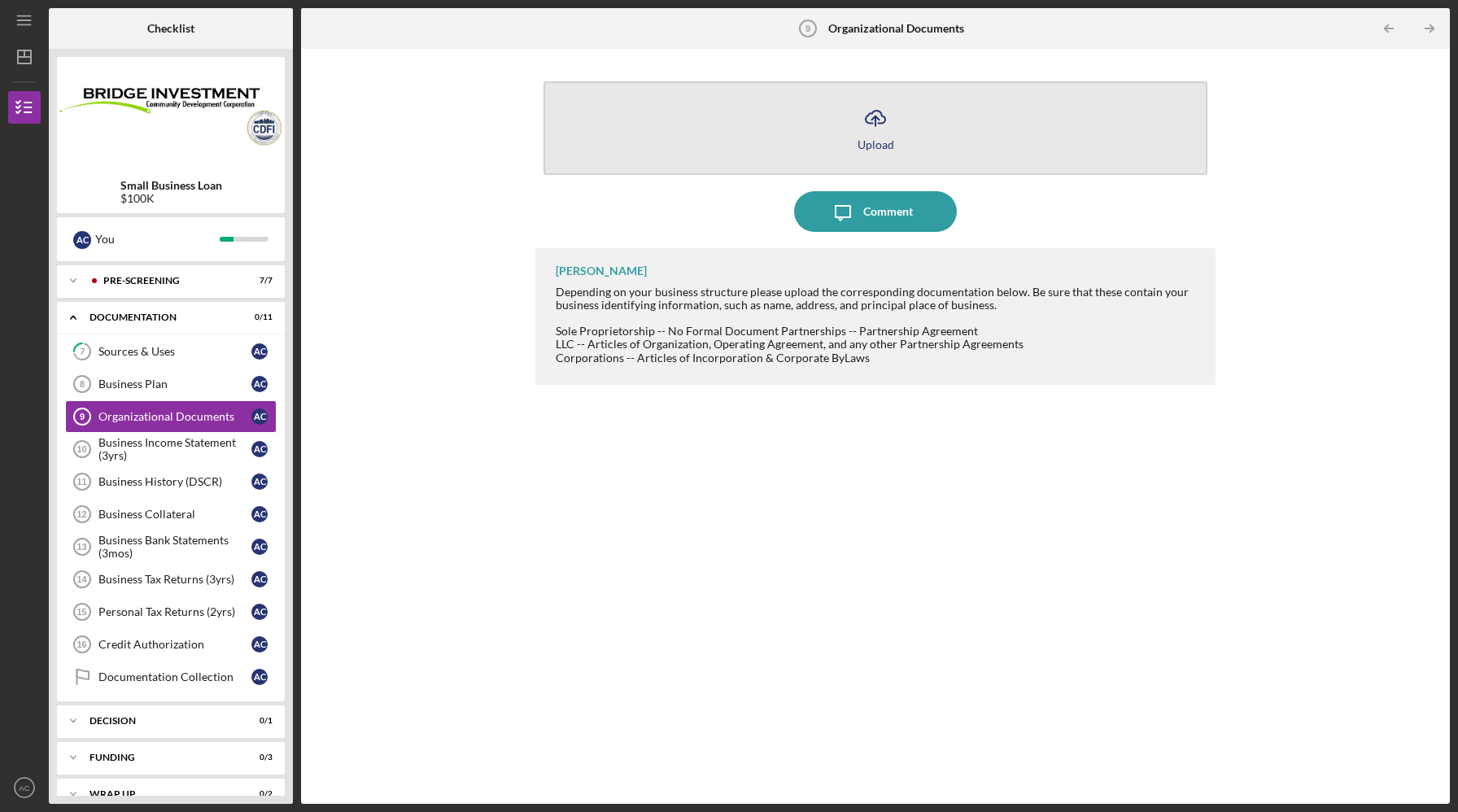
click at [886, 124] on icon "Icon/Upload" at bounding box center [875, 118] width 41 height 41
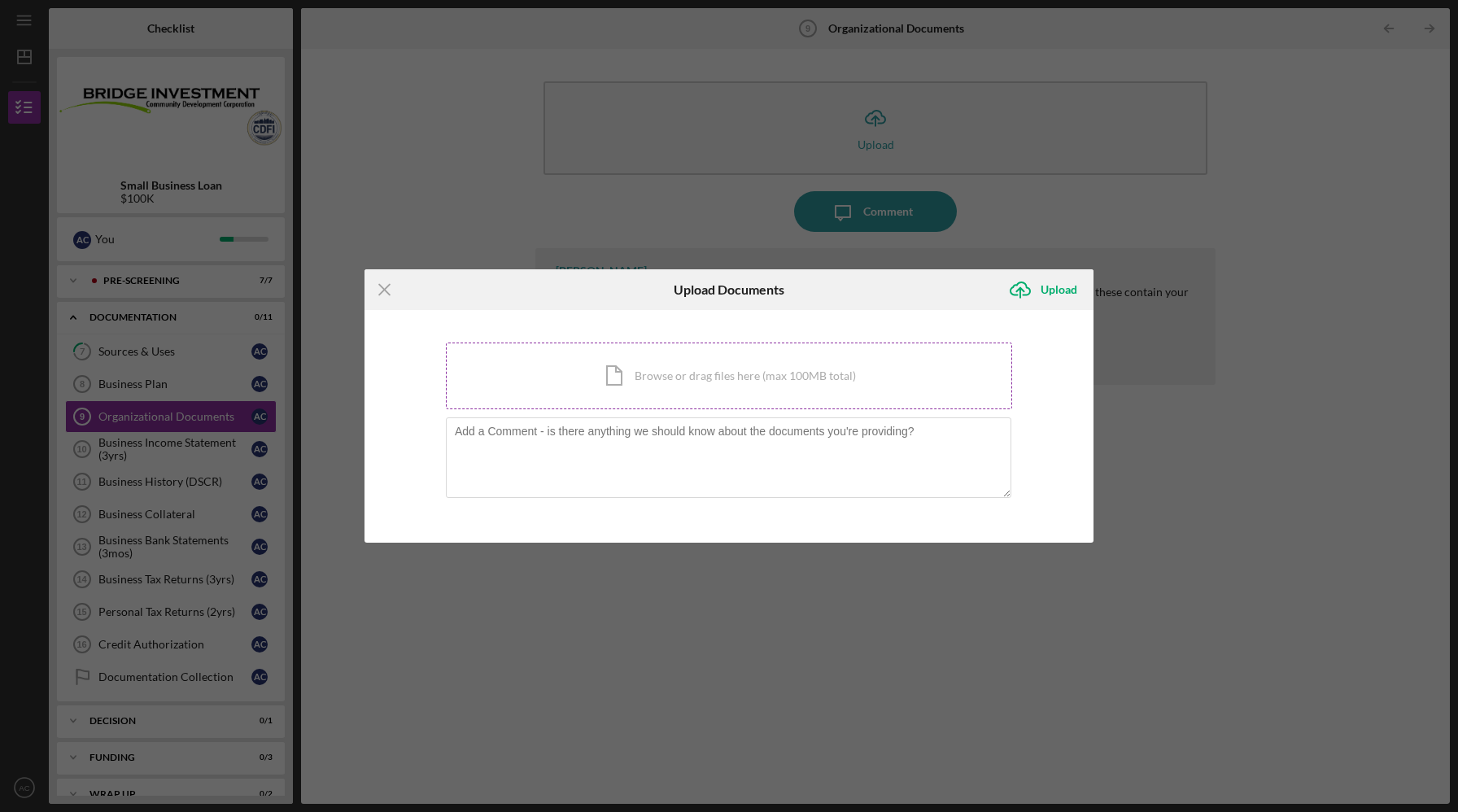
click at [729, 379] on div "Icon/Document Browse or drag files here (max 100MB total) Tap to choose files o…" at bounding box center [729, 376] width 566 height 67
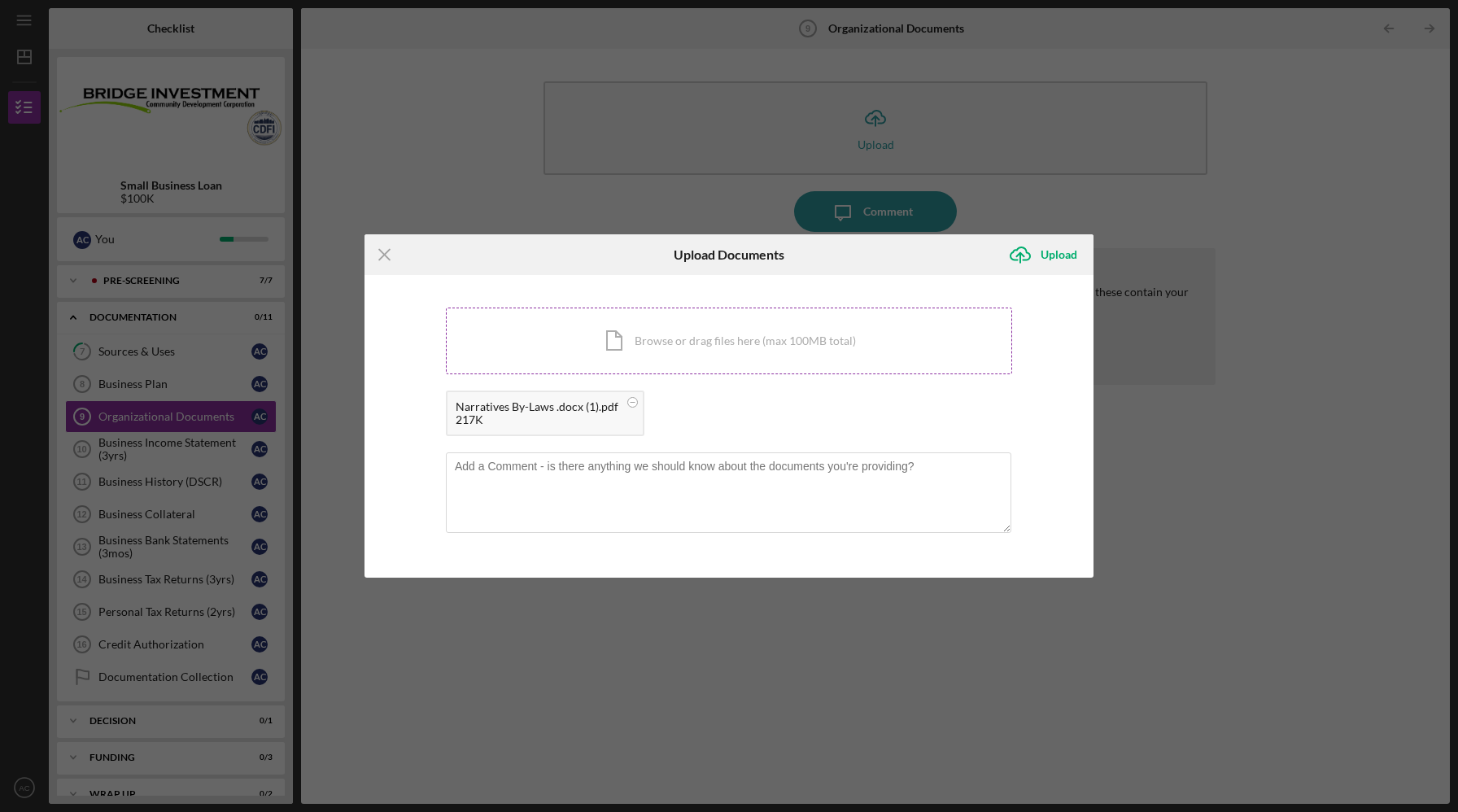
click at [729, 343] on div "Icon/Document Browse or drag files here (max 100MB total) Tap to choose files o…" at bounding box center [729, 340] width 566 height 67
click at [1043, 262] on div "Upload" at bounding box center [1059, 254] width 36 height 32
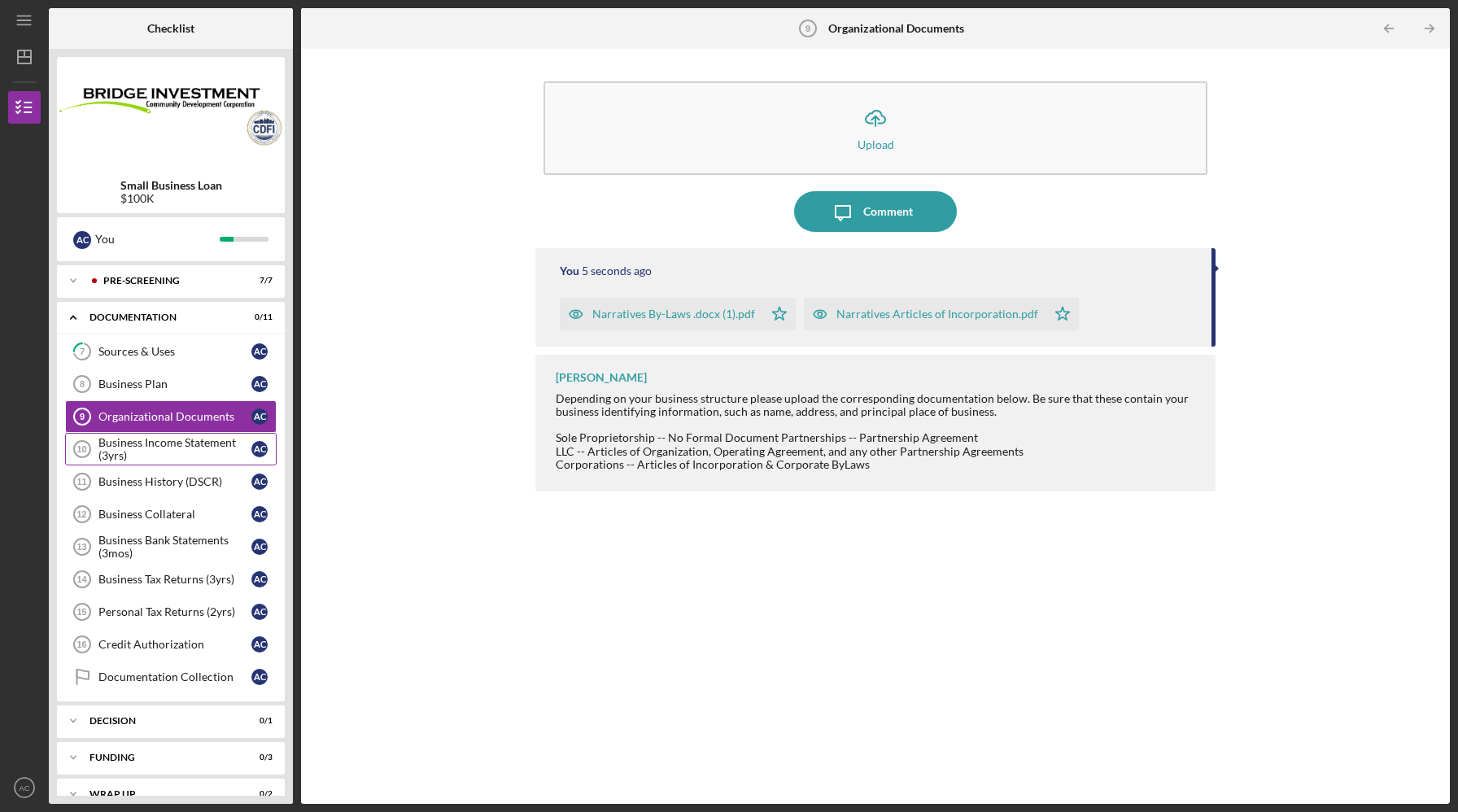
click at [184, 444] on div "Business Income Statement (3yrs)" at bounding box center [175, 449] width 153 height 26
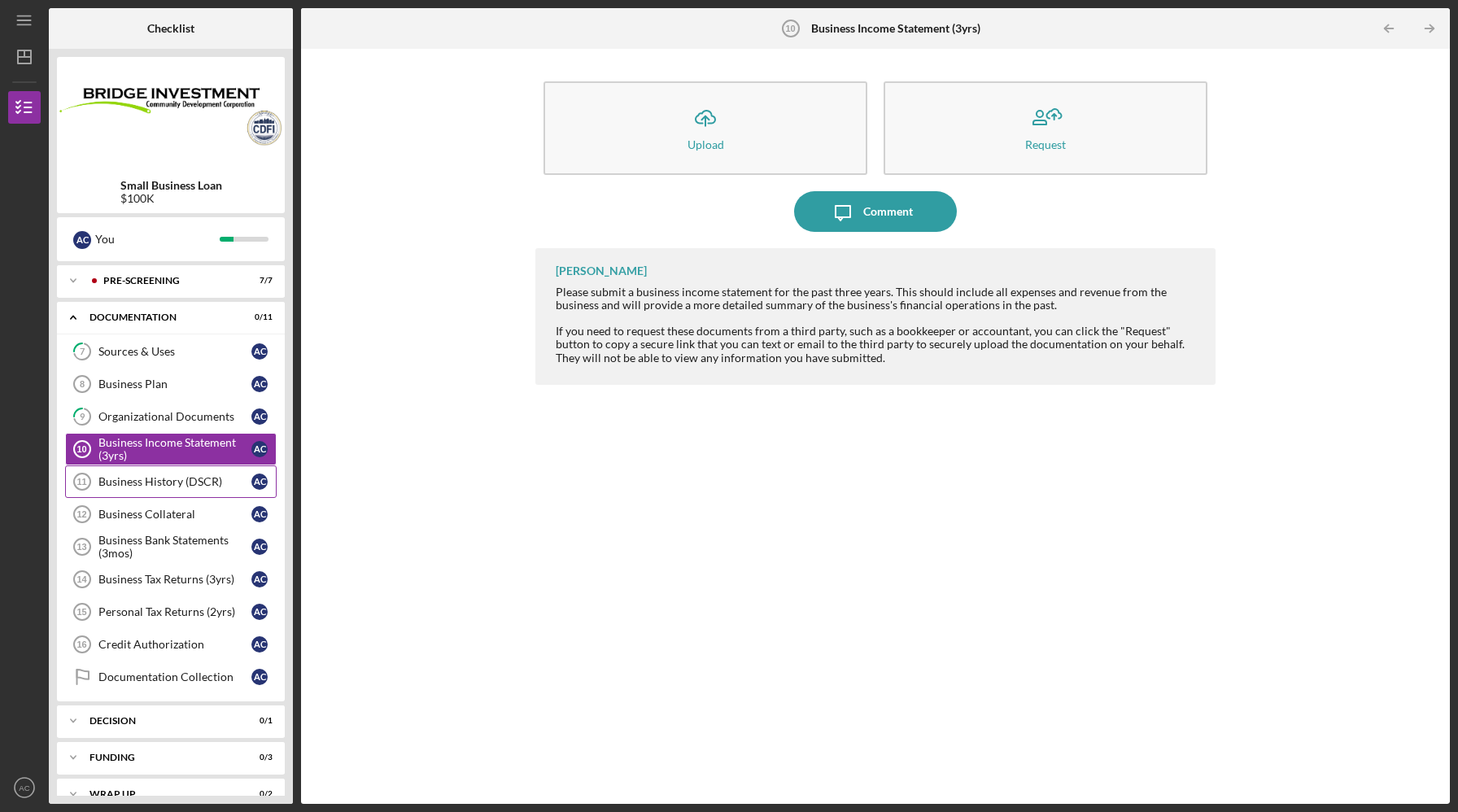
click at [185, 483] on div "Business History (DSCR)" at bounding box center [175, 482] width 153 height 13
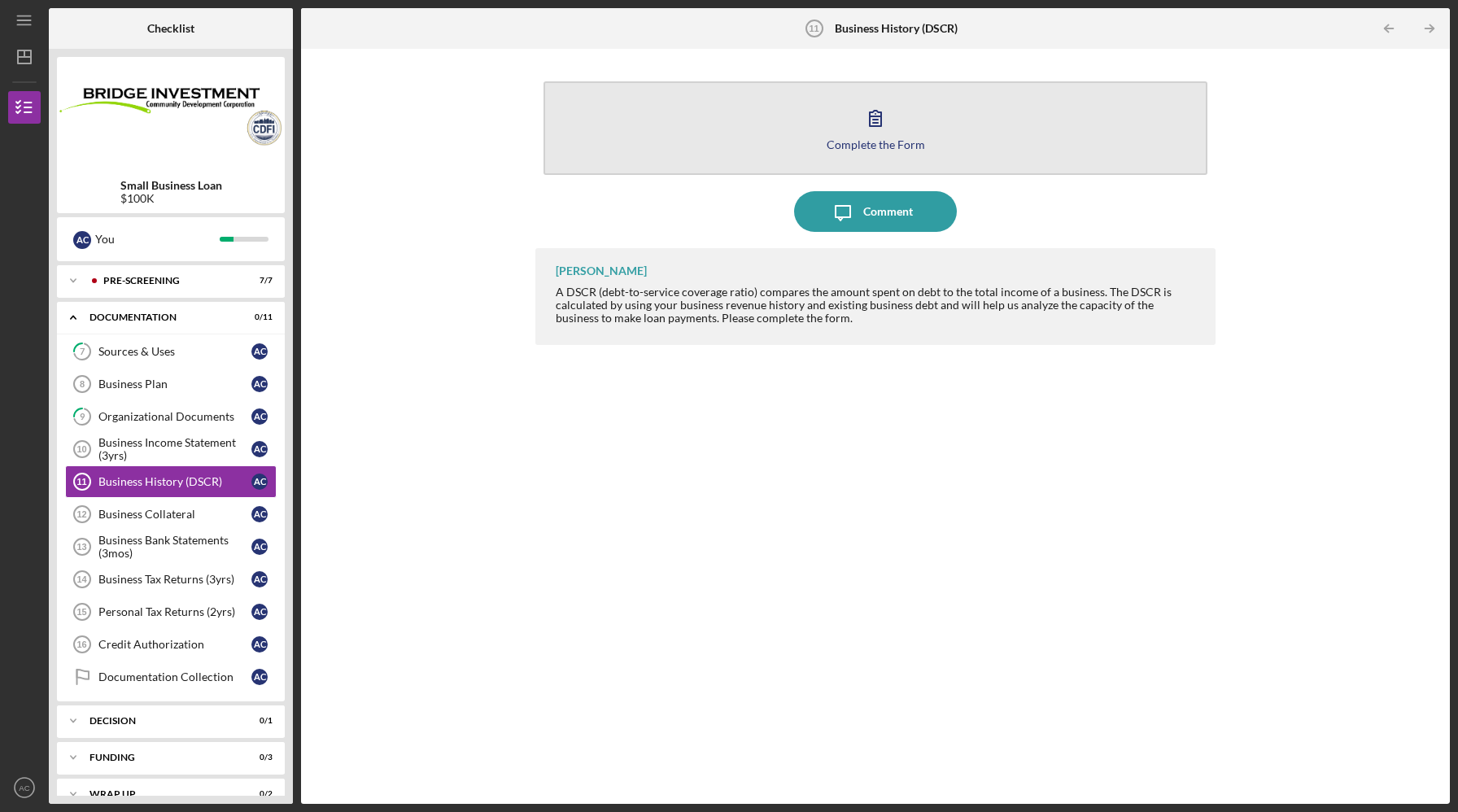
click at [686, 118] on button "Complete the Form Form" at bounding box center [874, 127] width 663 height 94
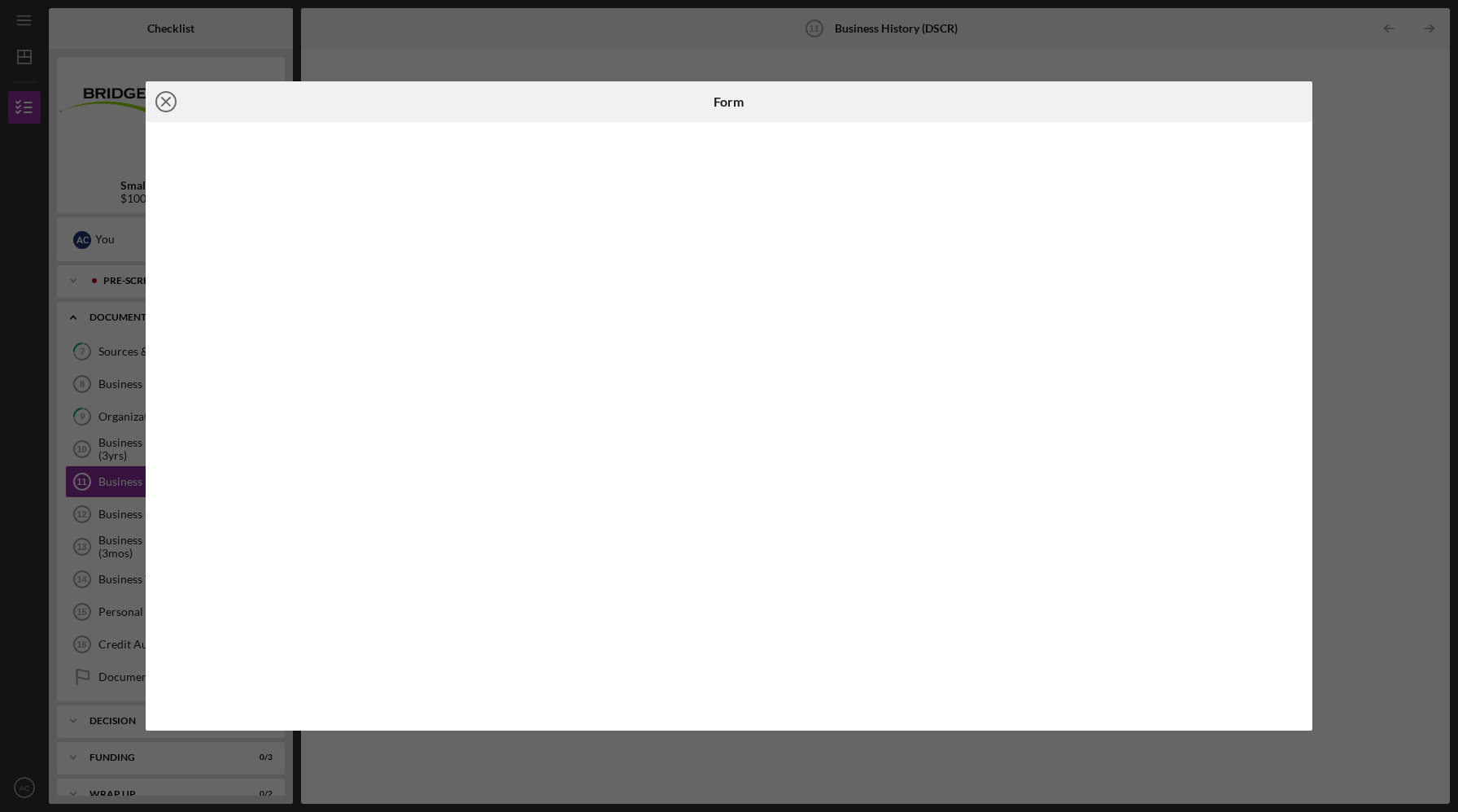
click at [168, 108] on icon "Icon/Close" at bounding box center [166, 101] width 41 height 41
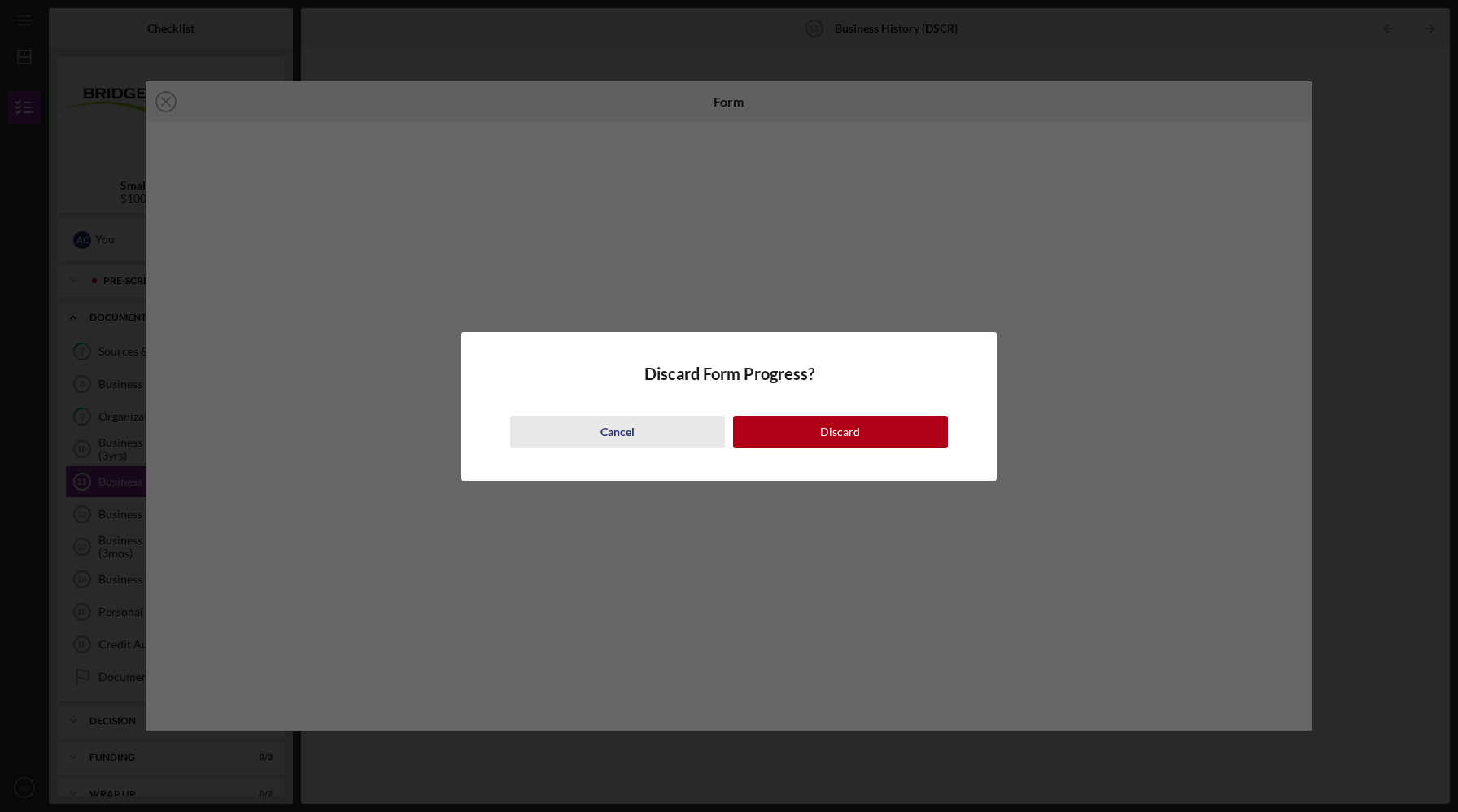
click at [629, 442] on div "Cancel" at bounding box center [617, 431] width 34 height 32
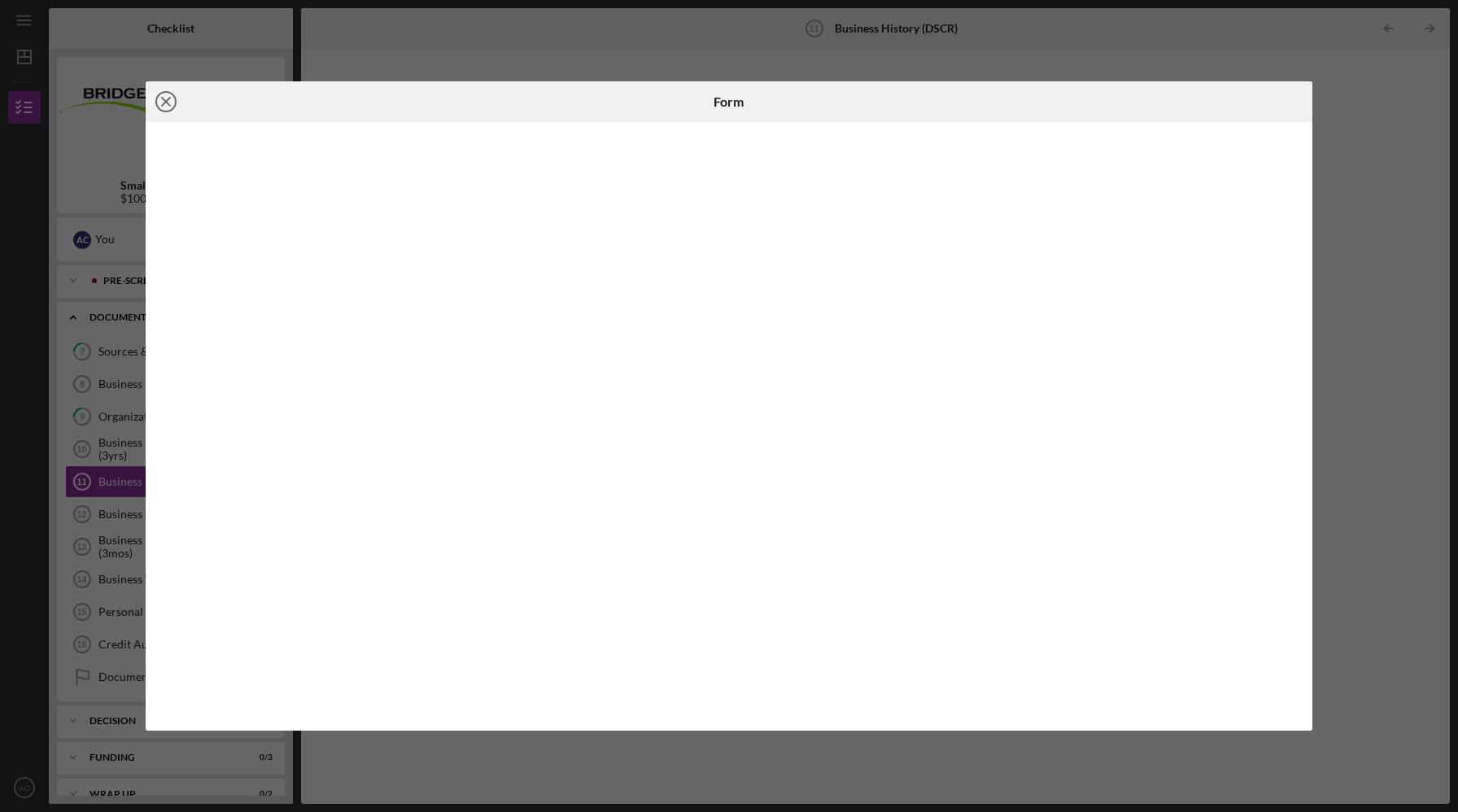
click at [163, 98] on line at bounding box center [166, 102] width 8 height 8
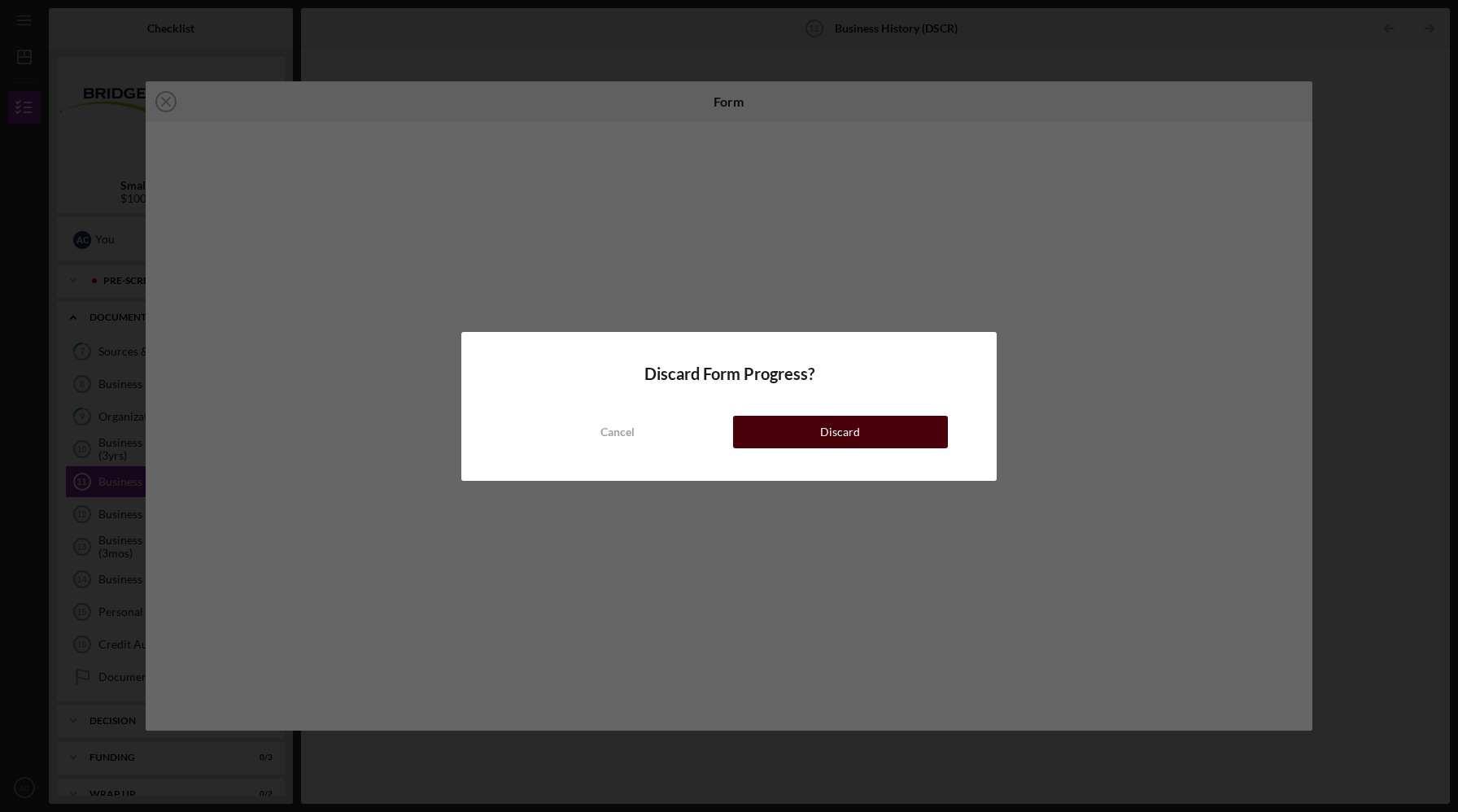
click at [804, 444] on button "Discard" at bounding box center [840, 431] width 214 height 32
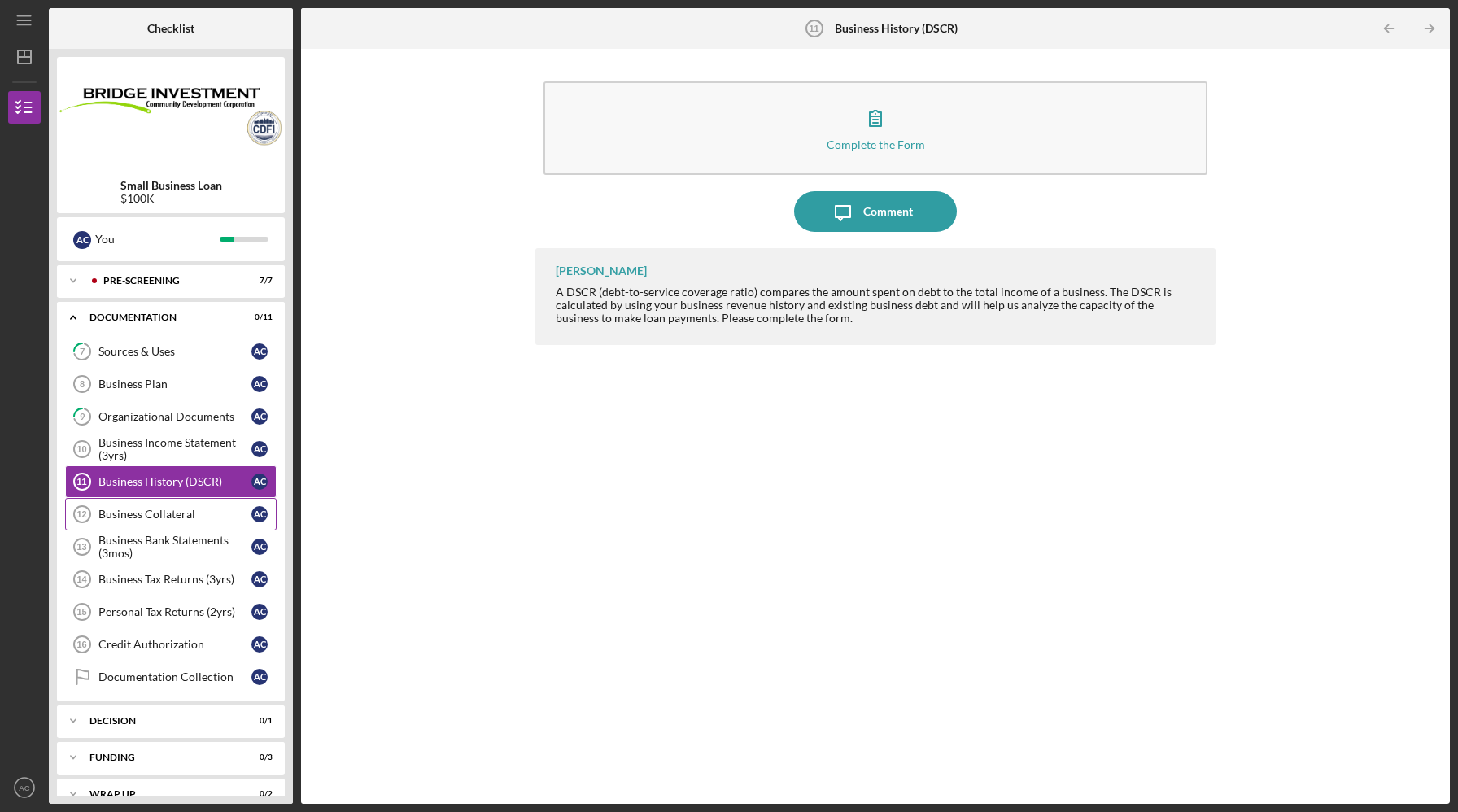
click at [158, 514] on div "Business Collateral" at bounding box center [175, 514] width 153 height 13
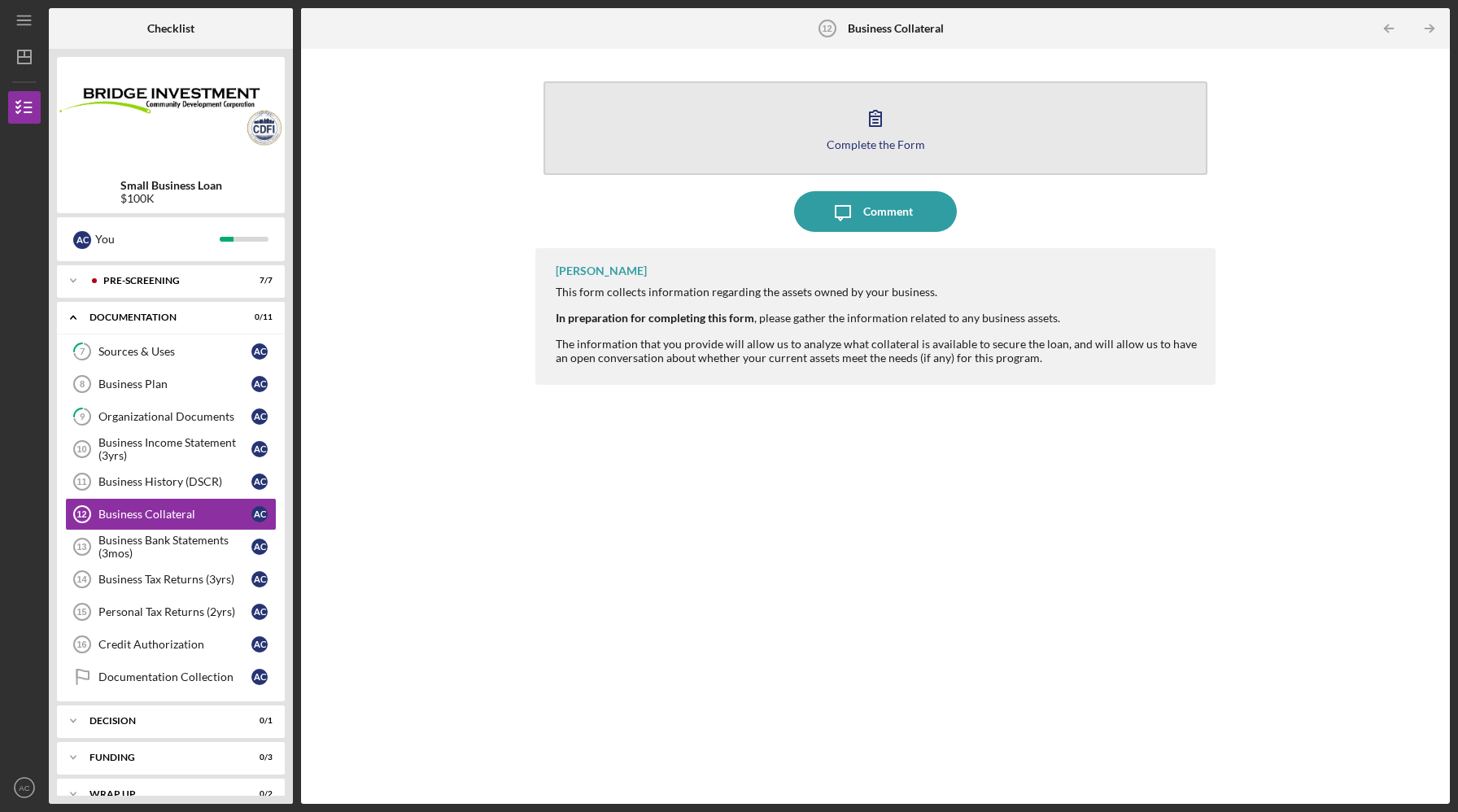
click at [873, 132] on icon "button" at bounding box center [875, 118] width 41 height 41
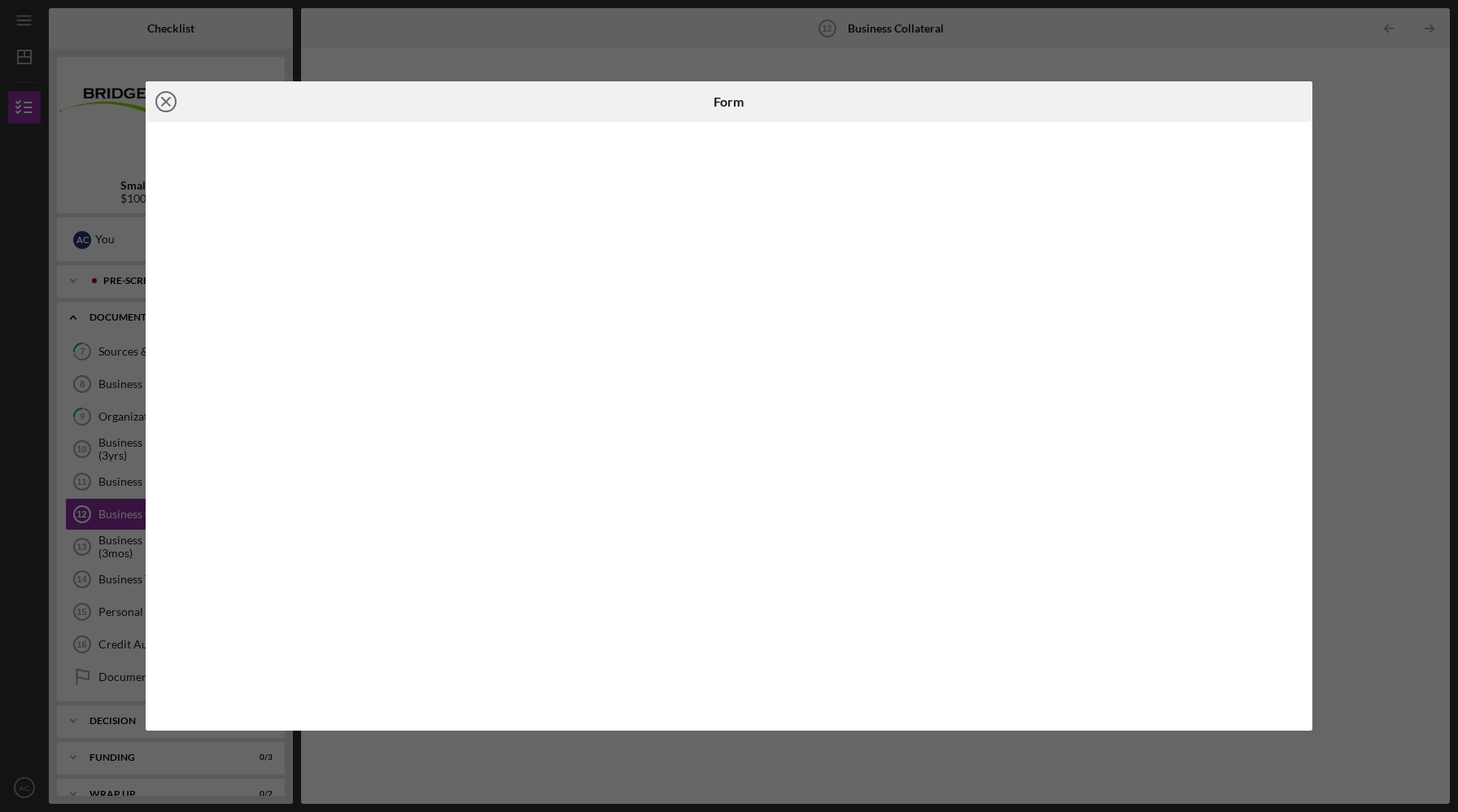
click at [172, 101] on icon "Icon/Close" at bounding box center [166, 101] width 41 height 41
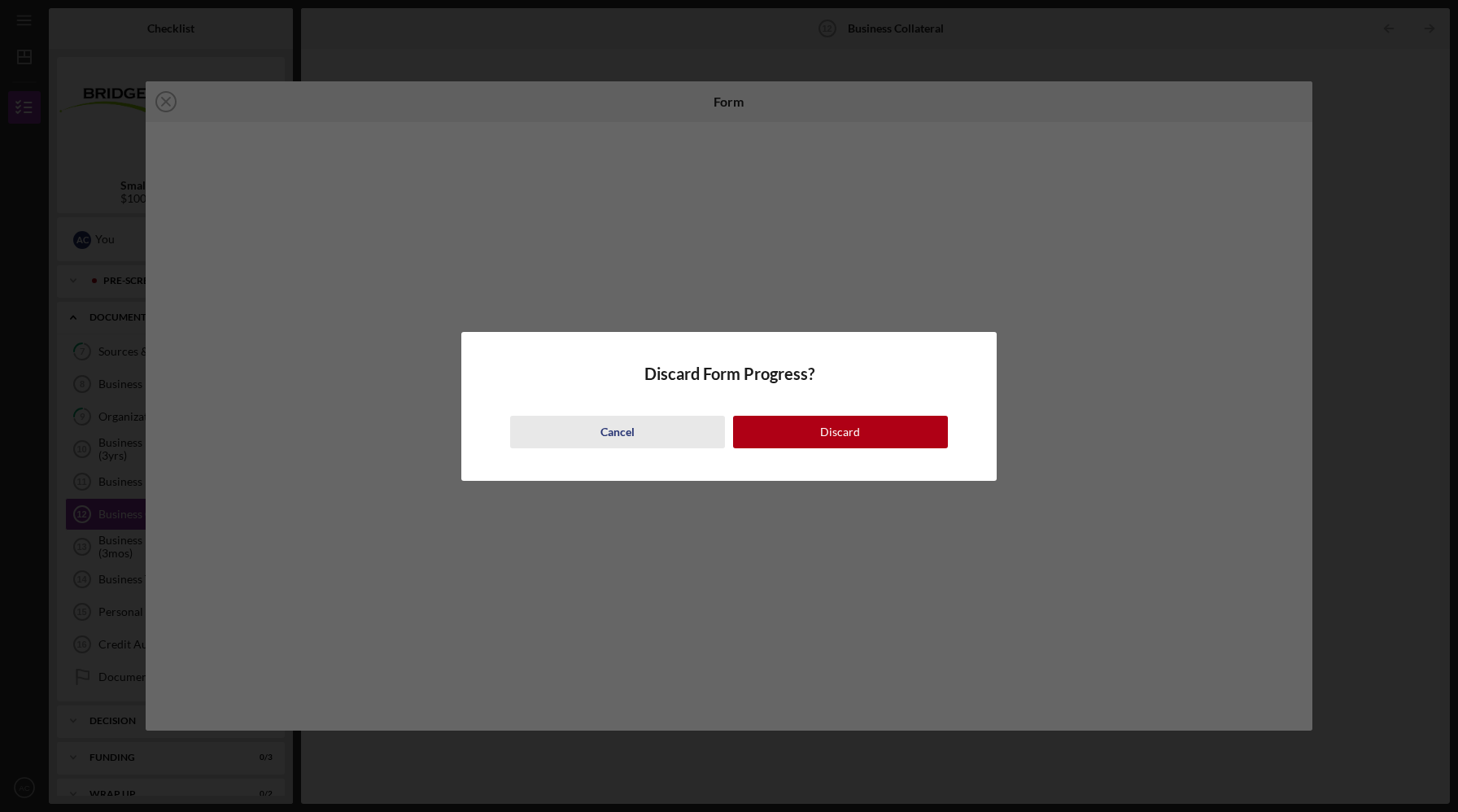
click at [623, 426] on div "Cancel" at bounding box center [617, 431] width 34 height 32
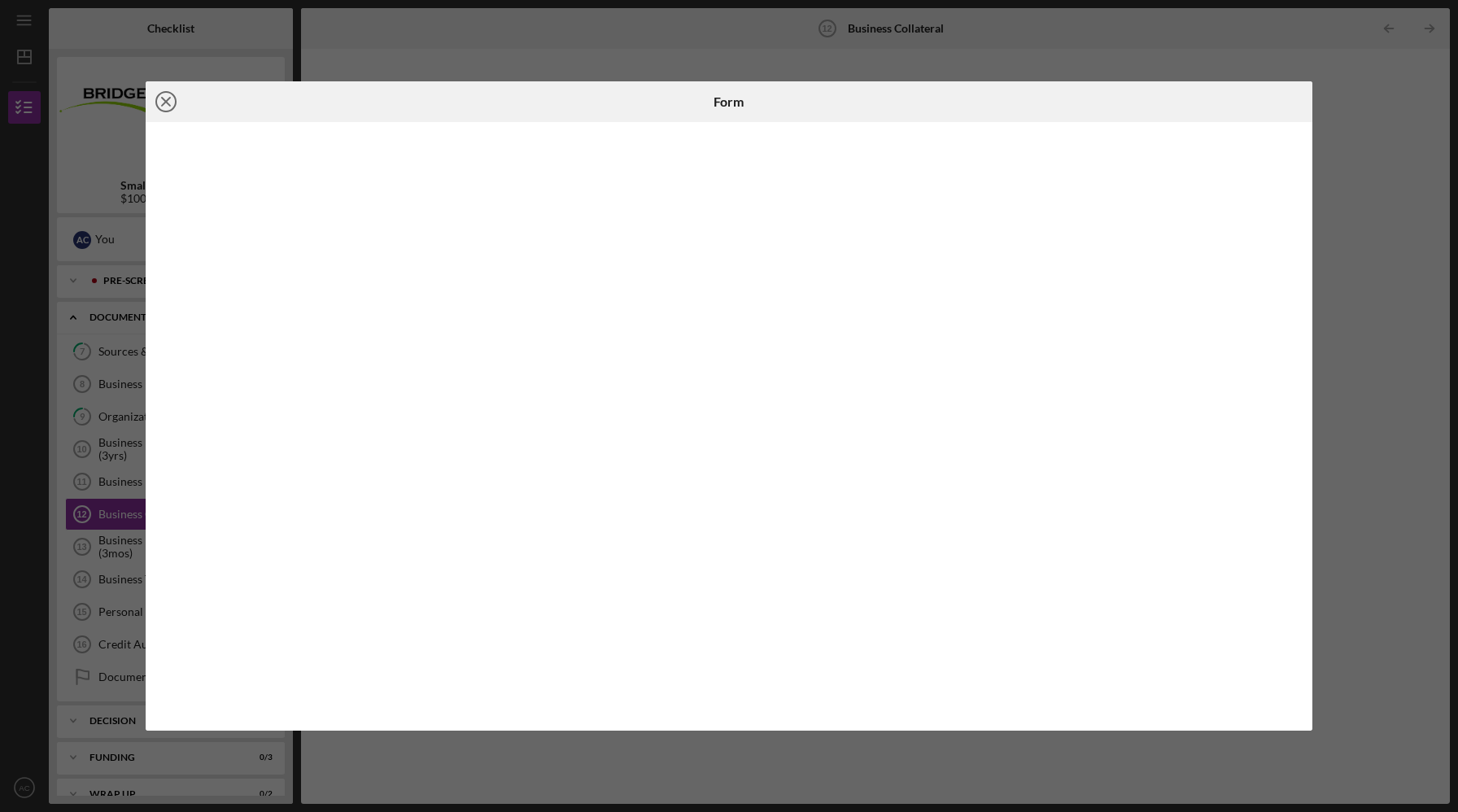
click at [169, 105] on line at bounding box center [166, 102] width 8 height 8
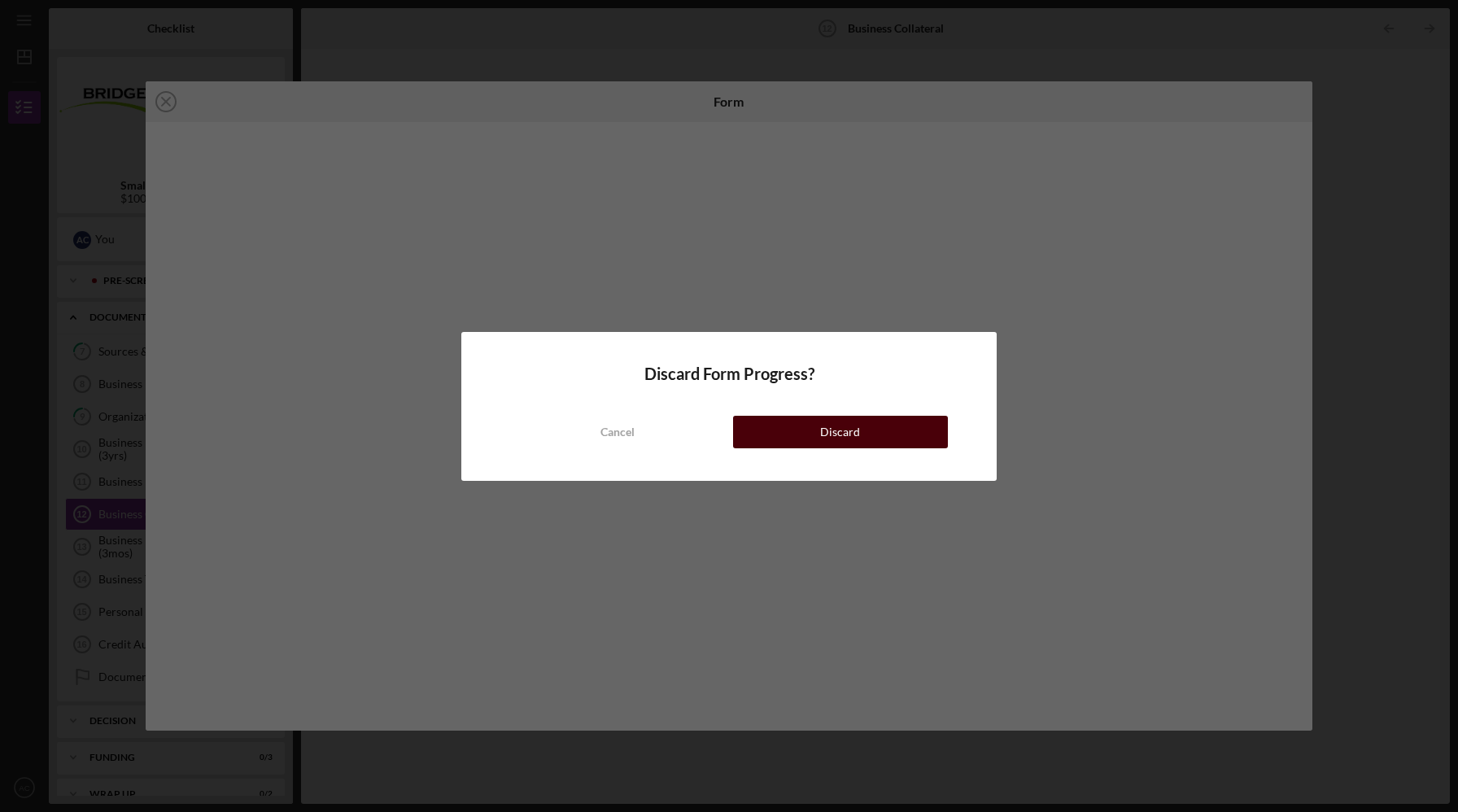
click at [827, 429] on div "Discard" at bounding box center [840, 431] width 40 height 32
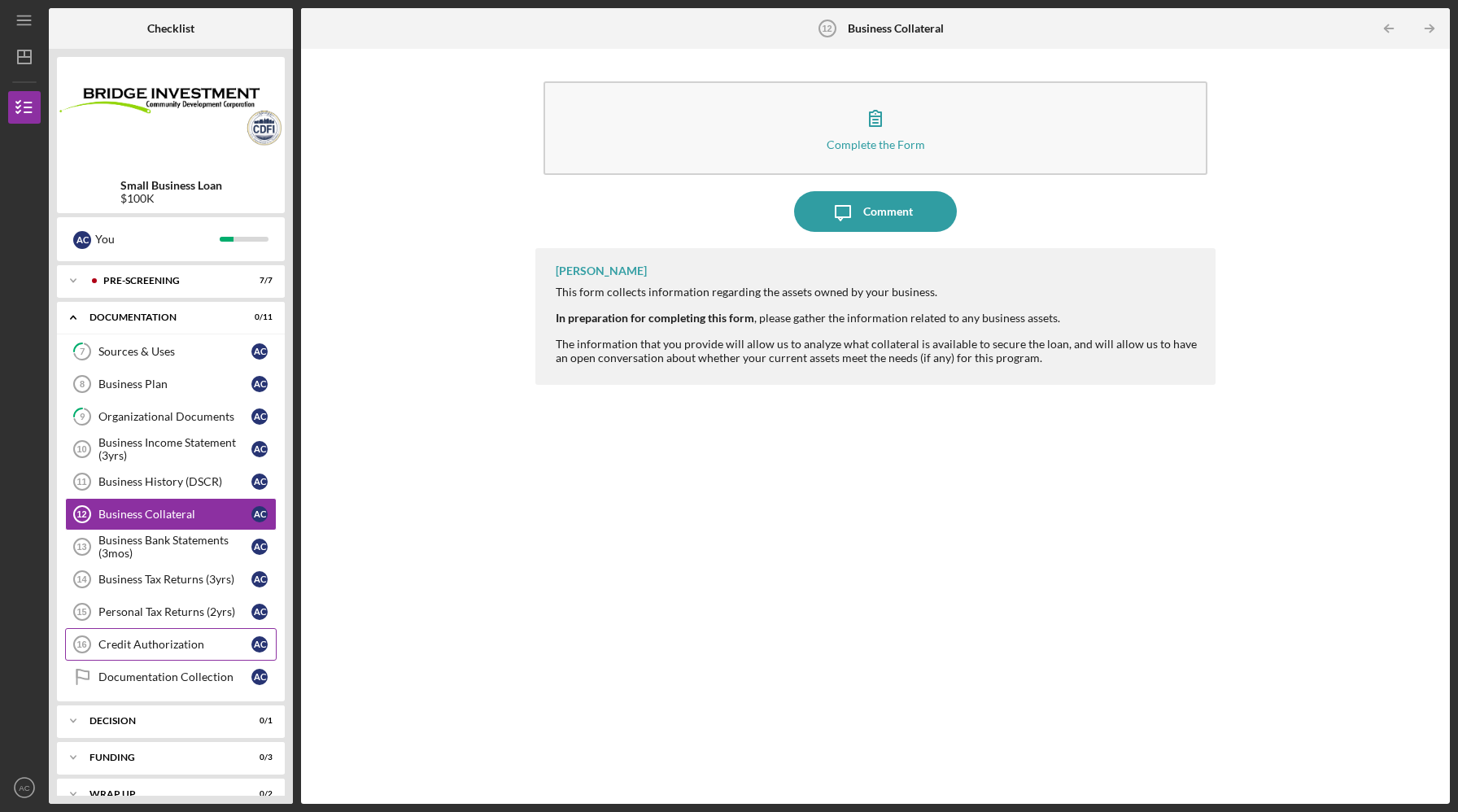
click at [154, 648] on div "Credit Authorization" at bounding box center [175, 644] width 153 height 13
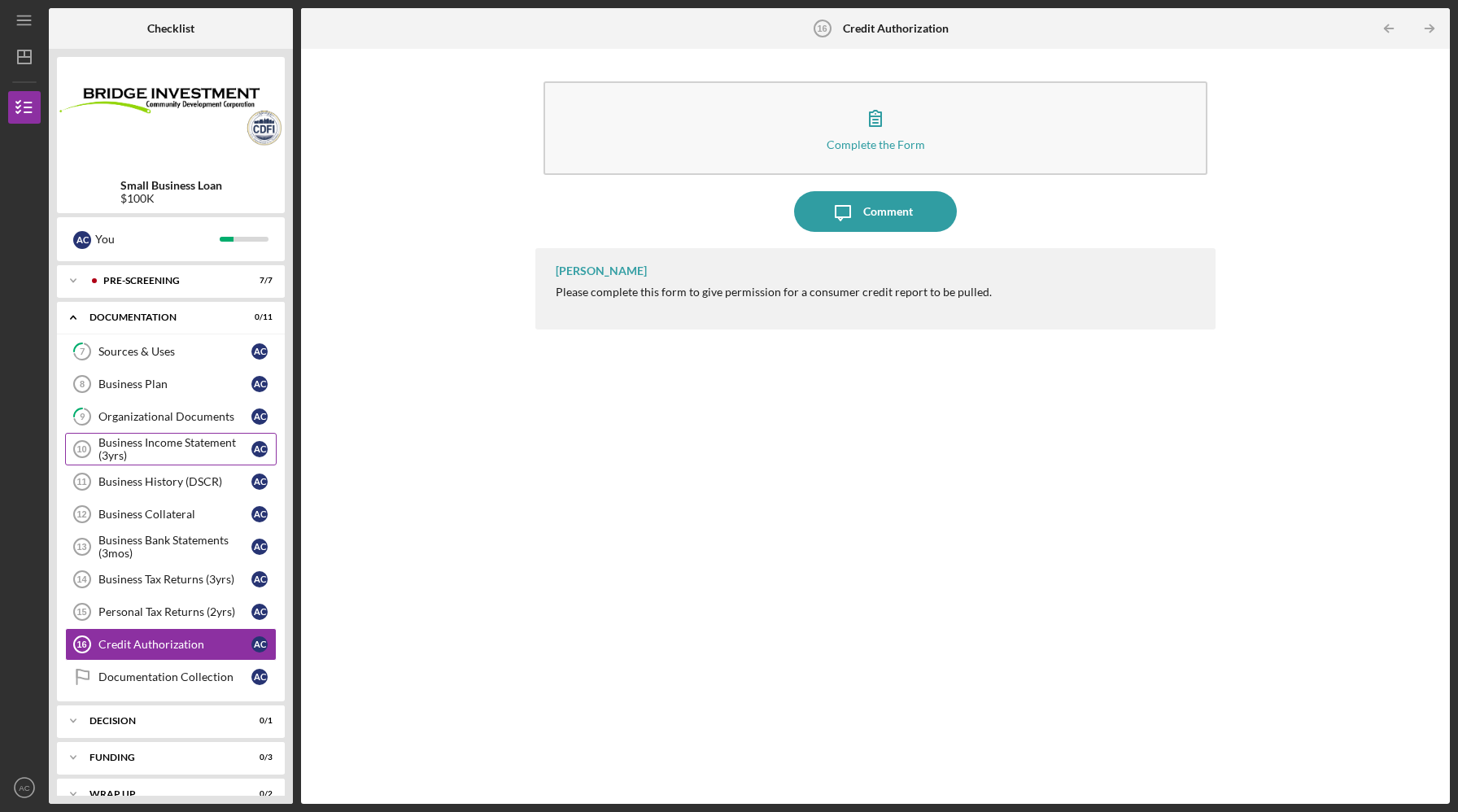
click at [180, 447] on div "Business Income Statement (3yrs)" at bounding box center [175, 449] width 153 height 26
